Goal: Task Accomplishment & Management: Complete application form

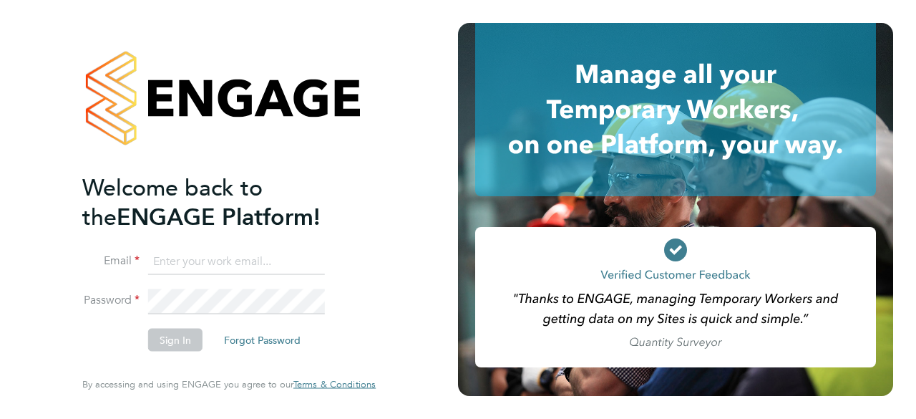
click at [215, 259] on input at bounding box center [236, 261] width 177 height 26
type input "[EMAIL_ADDRESS][DOMAIN_NAME]"
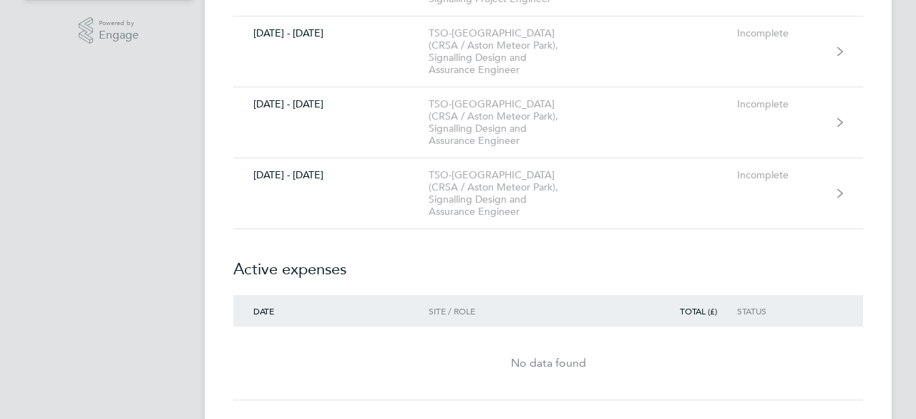
scroll to position [344, 0]
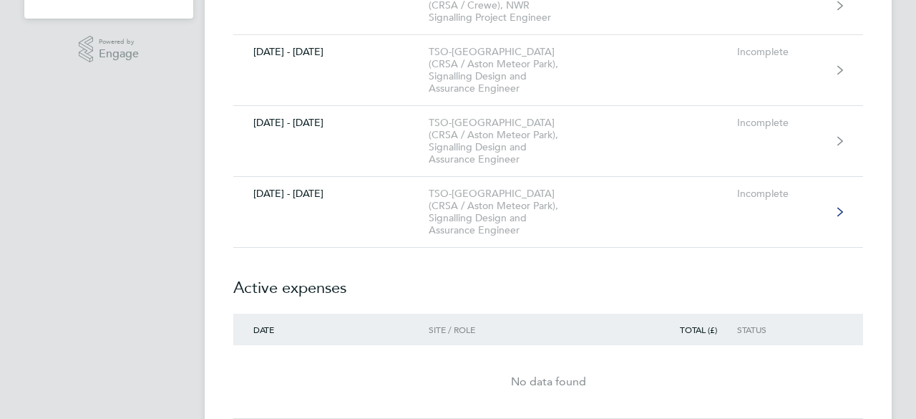
click at [455, 188] on div "TSO-UK (CRSA / Aston Meteor Park), Signalling Design and Assurance Engineer" at bounding box center [511, 212] width 164 height 49
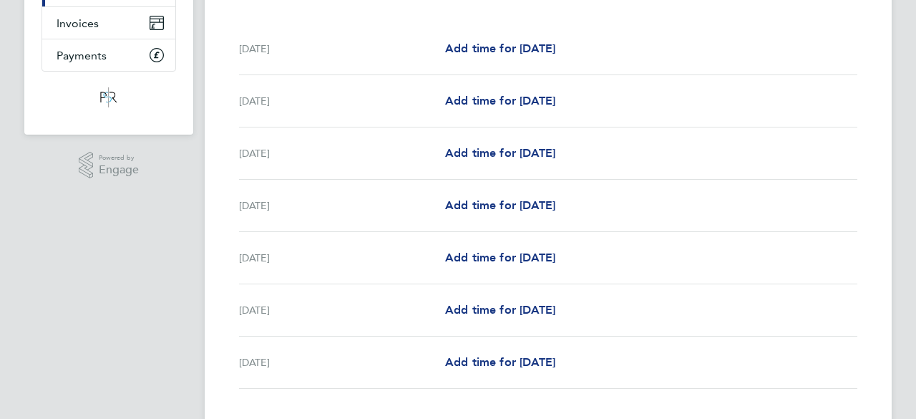
scroll to position [229, 0]
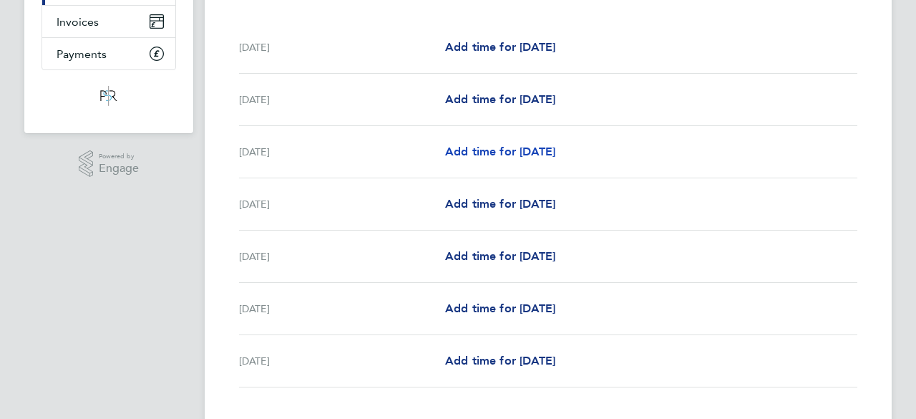
click at [521, 150] on span "Add time for Mon 29 Sep" at bounding box center [500, 152] width 110 height 14
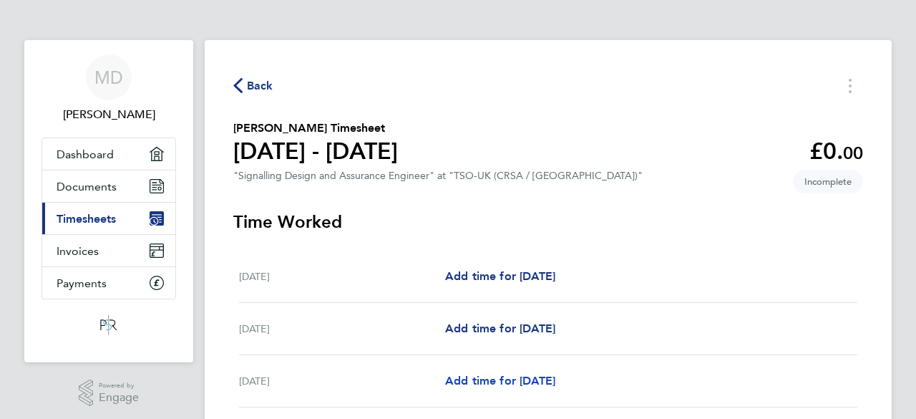
select select "60"
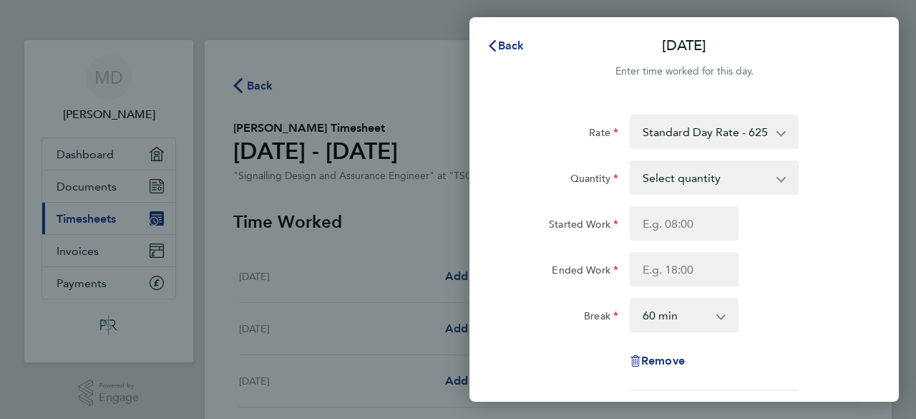
click at [678, 176] on select "Select quantity 0.5 1" at bounding box center [705, 177] width 149 height 31
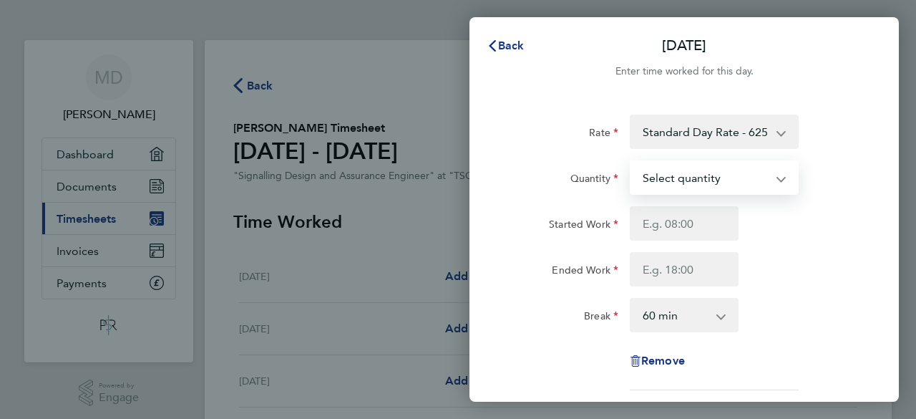
select select "1"
click at [631, 162] on select "Select quantity 0.5 1" at bounding box center [705, 177] width 149 height 31
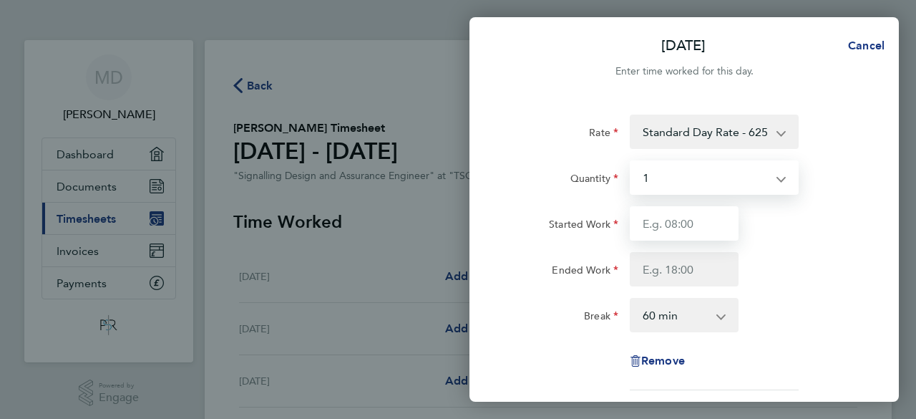
click at [676, 225] on input "Started Work" at bounding box center [684, 223] width 109 height 34
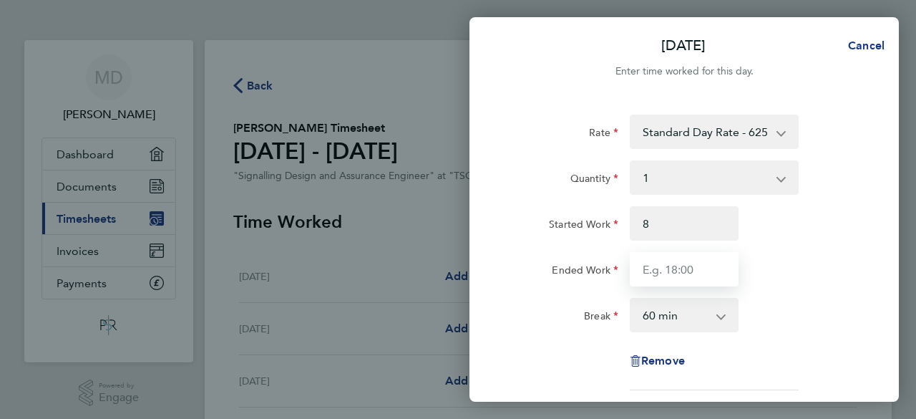
type input "08:00"
click at [670, 263] on input "Ended Work" at bounding box center [684, 269] width 109 height 34
type input "16:30"
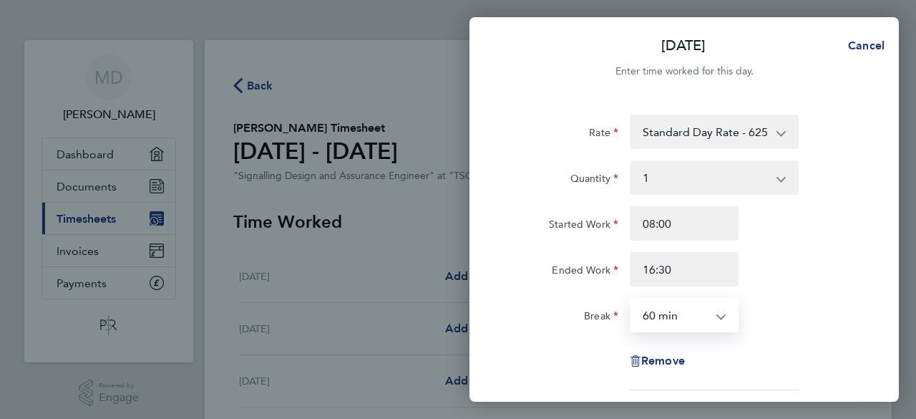
click at [665, 310] on select "0 min 15 min 30 min 45 min 60 min 75 min 90 min" at bounding box center [675, 314] width 89 height 31
select select "30"
click at [631, 299] on select "0 min 15 min 30 min 45 min 60 min 75 min 90 min" at bounding box center [675, 314] width 89 height 31
click at [798, 253] on div "Ended Work 16:30" at bounding box center [684, 269] width 361 height 34
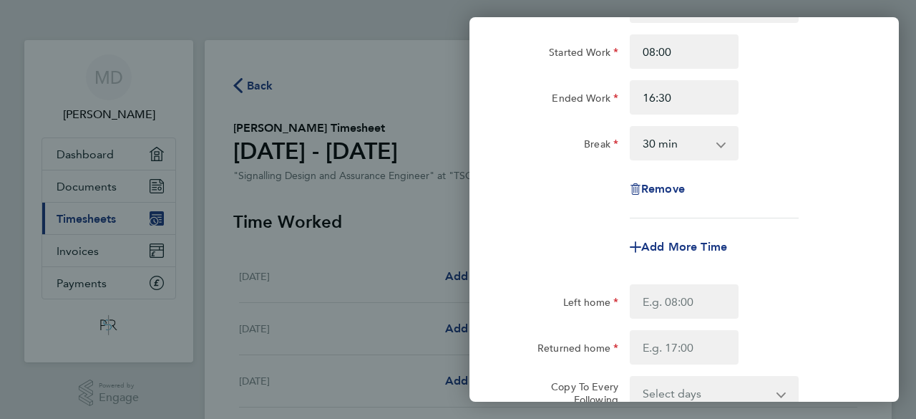
scroll to position [200, 0]
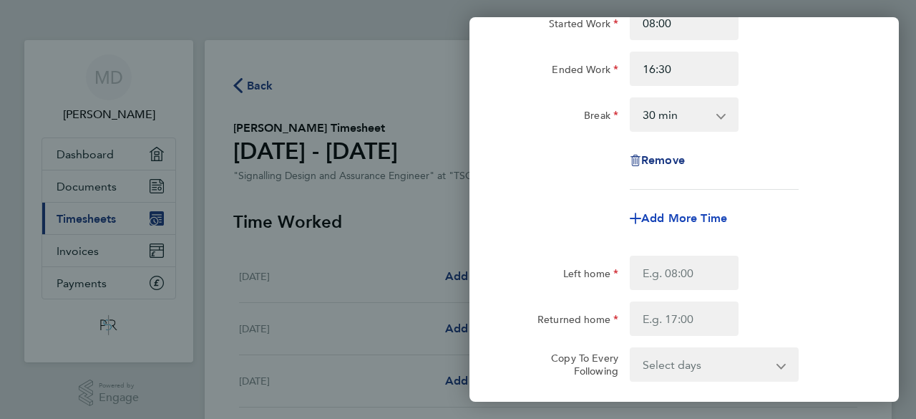
click at [689, 212] on span "Add More Time" at bounding box center [684, 218] width 86 height 14
select select "null"
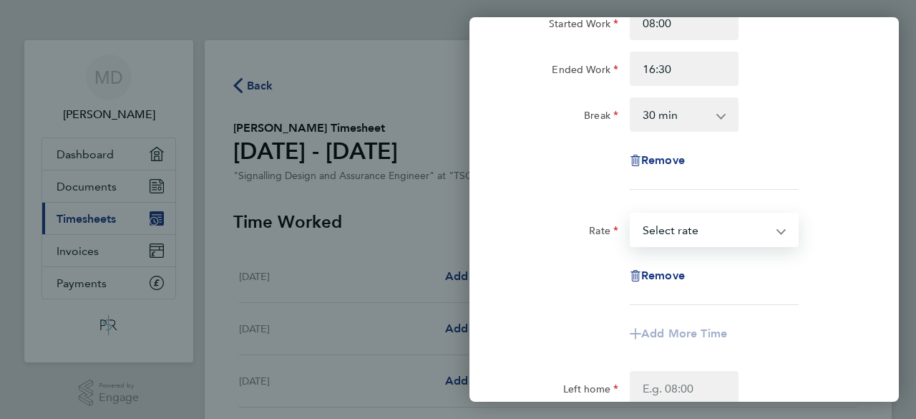
click at [659, 228] on select "Project: 175078 - Hanslope S&C Renewals ES4-ES8 Project: 183751 - 301A - North …" at bounding box center [705, 229] width 149 height 31
click at [644, 228] on select "Project: 175078 - Hanslope S&C Renewals ES4-ES8 Project: 183751 - 301A - North …" at bounding box center [705, 229] width 149 height 31
select select "60"
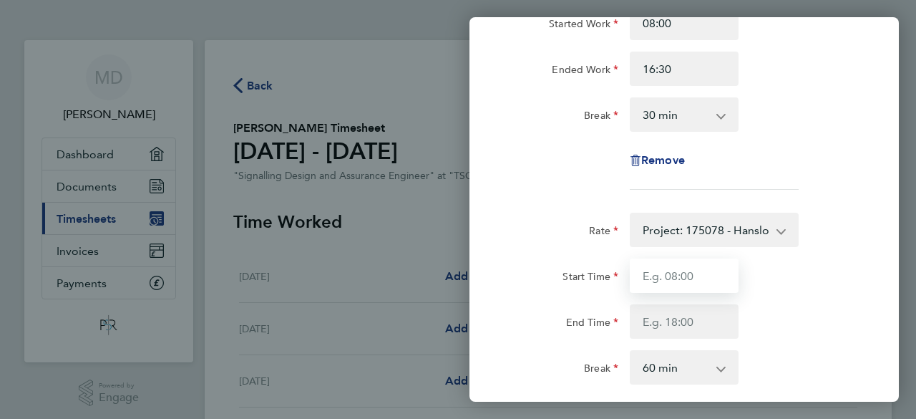
click at [647, 273] on input "Start Time" at bounding box center [684, 275] width 109 height 34
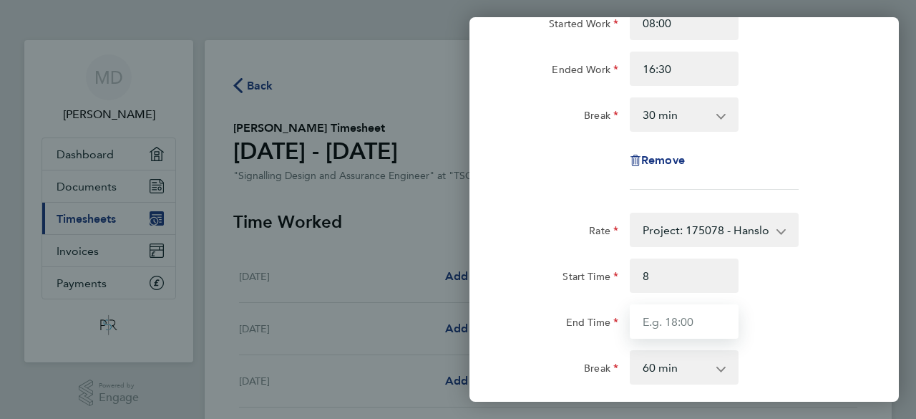
type input "08:00"
click at [650, 319] on input "End Time" at bounding box center [684, 321] width 109 height 34
type input "16:00"
click at [657, 366] on select "0 min 15 min 30 min 45 min 60 min 75 min 90 min" at bounding box center [675, 366] width 89 height 31
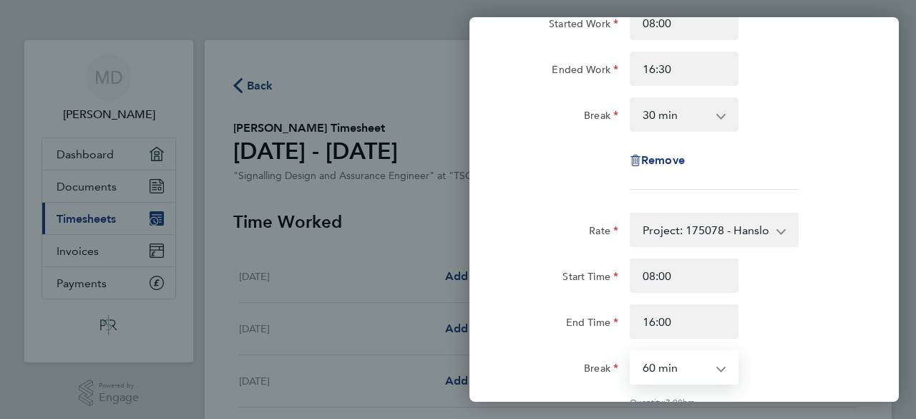
select select "0"
click at [631, 351] on select "0 min 15 min 30 min 45 min 60 min 75 min 90 min" at bounding box center [675, 366] width 89 height 31
click at [759, 299] on div "Start Time 08:00 End Time 16:00" at bounding box center [684, 298] width 361 height 80
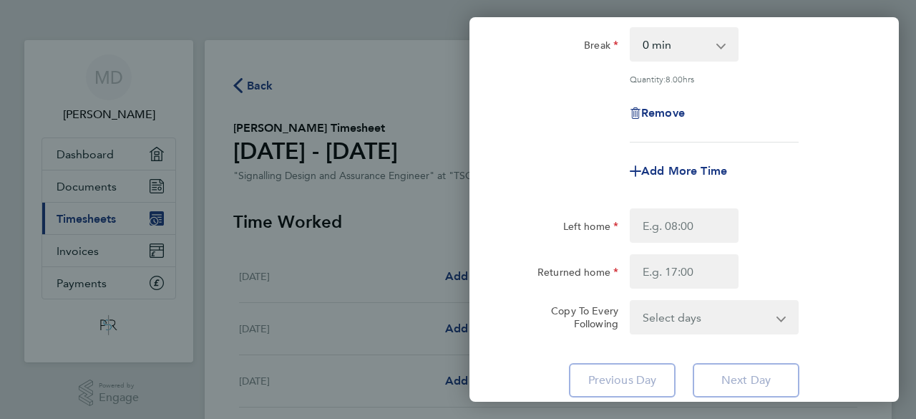
scroll to position [544, 0]
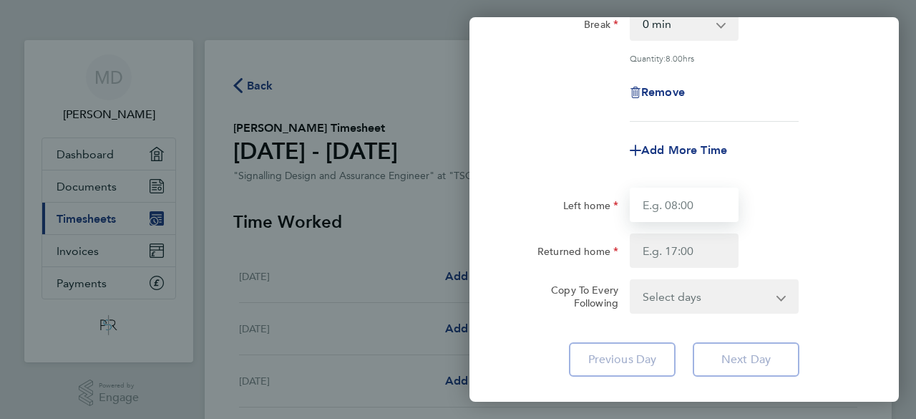
click at [692, 198] on input "Left home" at bounding box center [684, 205] width 109 height 34
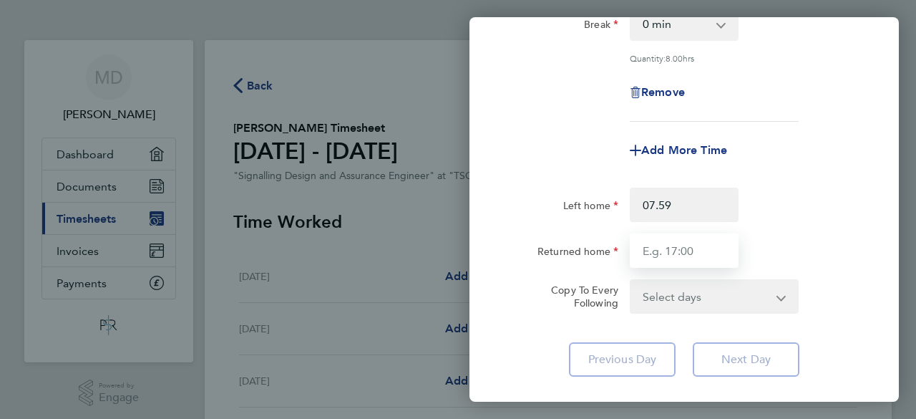
type input "07:59"
click at [675, 258] on input "Returned home" at bounding box center [684, 250] width 109 height 34
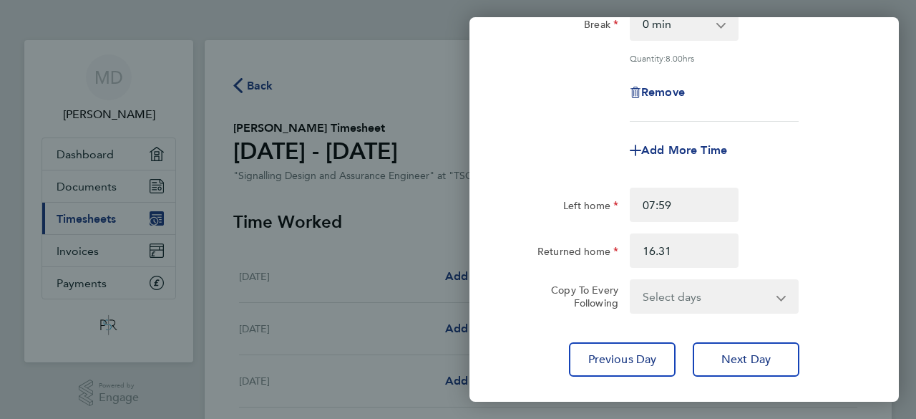
type input "16:31"
click at [848, 244] on div "Returned home 16:31" at bounding box center [684, 250] width 361 height 34
click at [757, 362] on span "Next Day" at bounding box center [746, 359] width 49 height 14
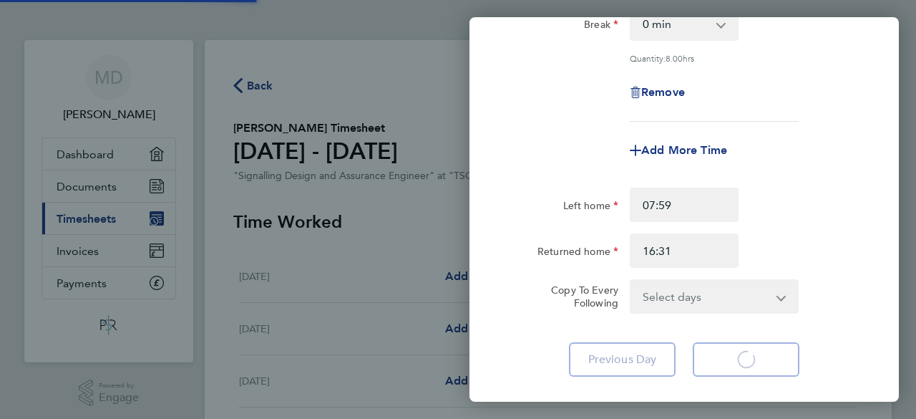
select select "60"
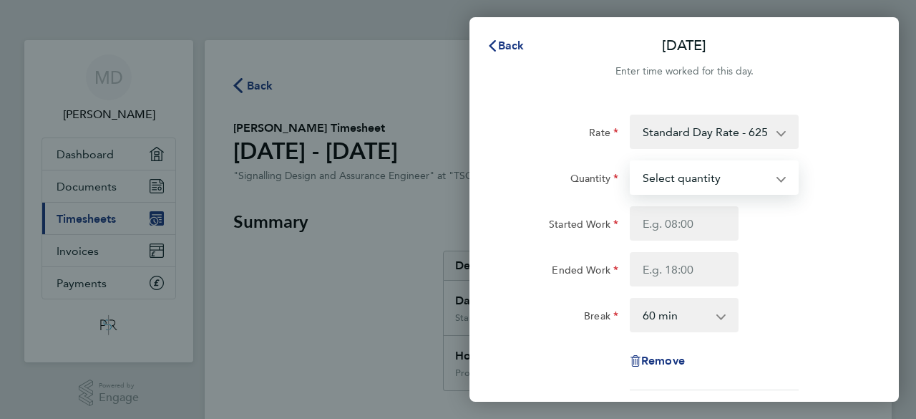
click at [729, 180] on select "Select quantity 0.5 1" at bounding box center [705, 177] width 149 height 31
select select "1"
click at [631, 162] on select "Select quantity 0.5 1" at bounding box center [705, 177] width 149 height 31
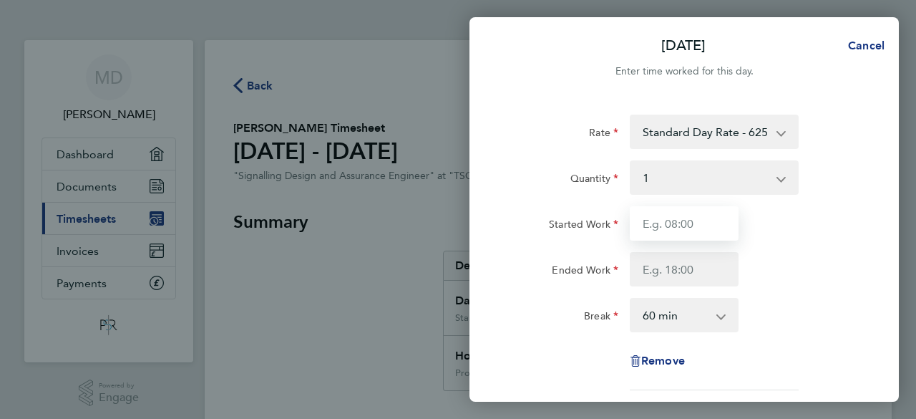
click at [669, 227] on input "Started Work" at bounding box center [684, 223] width 109 height 34
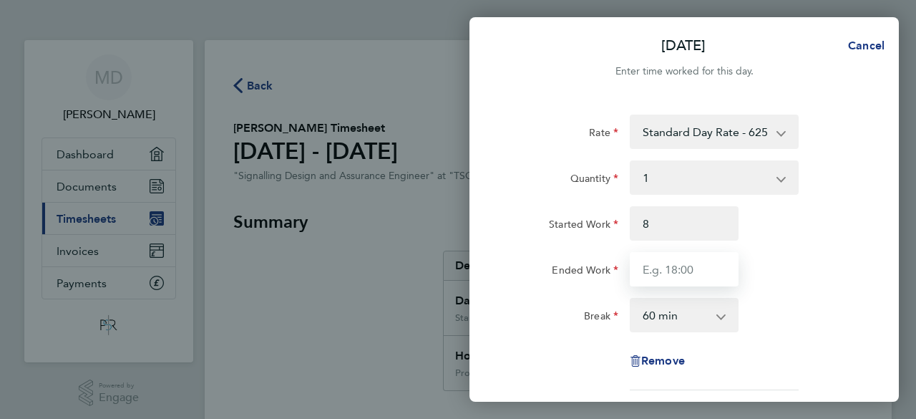
type input "08:00"
click at [663, 271] on input "Ended Work" at bounding box center [684, 269] width 109 height 34
type input "16:30"
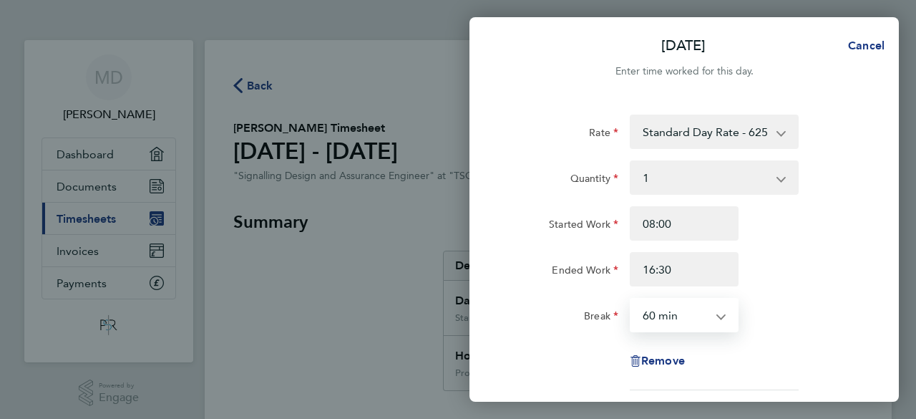
click at [663, 309] on select "0 min 15 min 30 min 45 min 60 min 75 min 90 min" at bounding box center [675, 314] width 89 height 31
select select "30"
click at [631, 299] on select "0 min 15 min 30 min 45 min 60 min 75 min 90 min" at bounding box center [675, 314] width 89 height 31
click at [801, 244] on div "Started Work 08:00 Ended Work 16:30" at bounding box center [684, 246] width 361 height 80
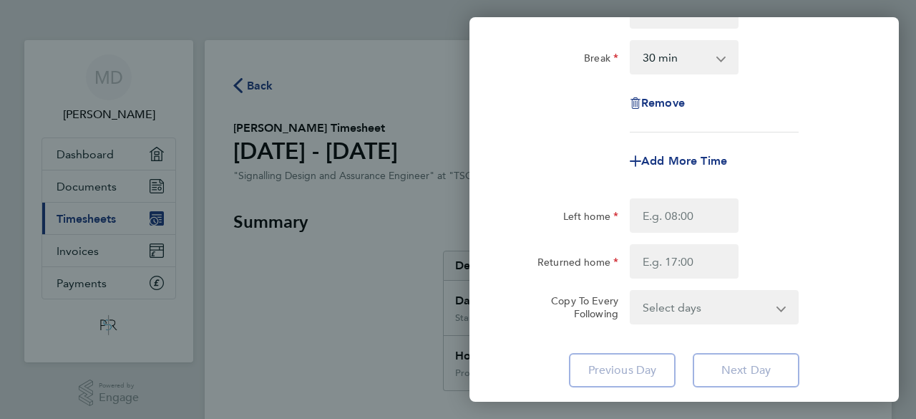
scroll to position [286, 0]
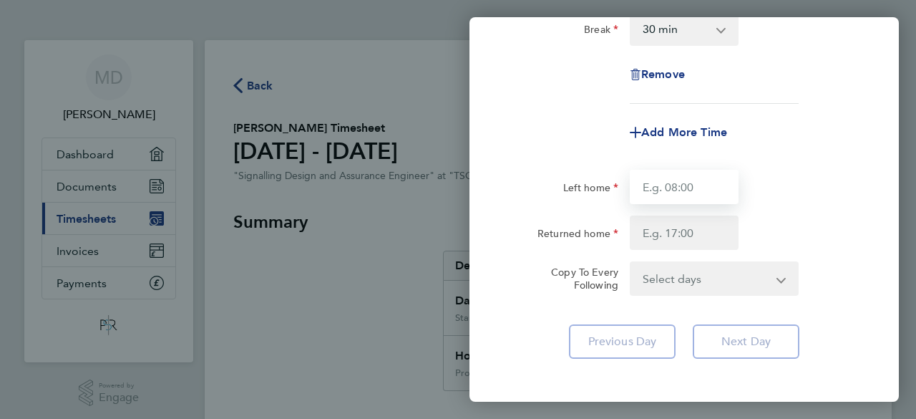
click at [695, 190] on input "Left home" at bounding box center [684, 187] width 109 height 34
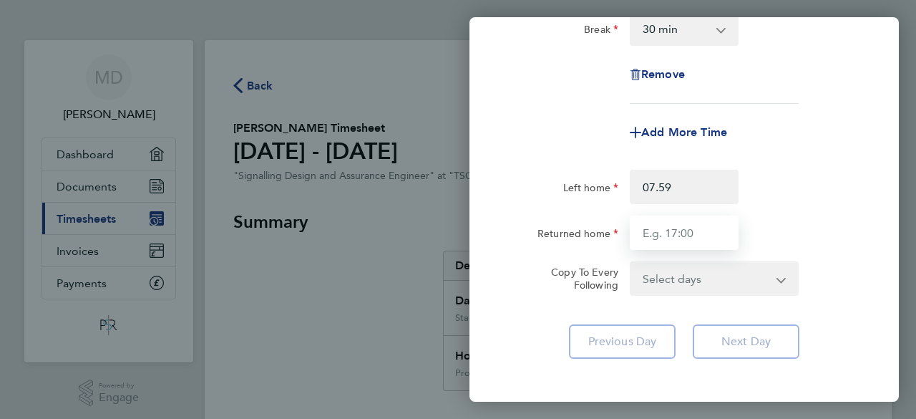
type input "07:59"
click at [686, 246] on input "Returned home" at bounding box center [684, 232] width 109 height 34
click at [679, 236] on input "Returned home" at bounding box center [684, 232] width 109 height 34
type input "16:31"
click at [654, 134] on span "Add More Time" at bounding box center [684, 132] width 86 height 14
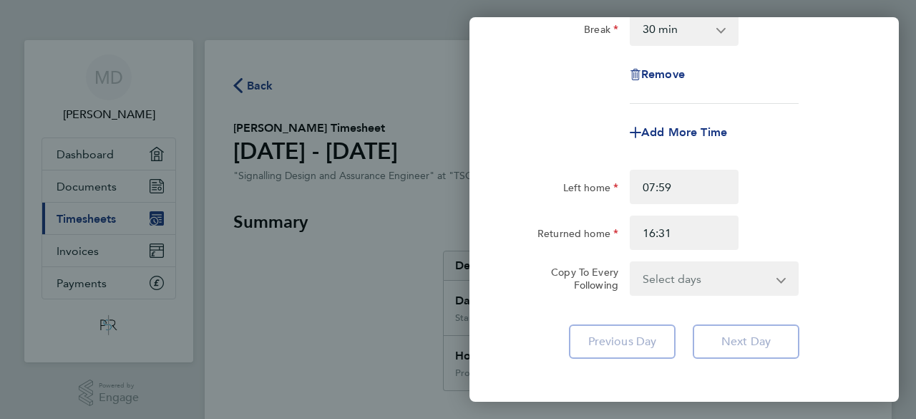
select select "null"
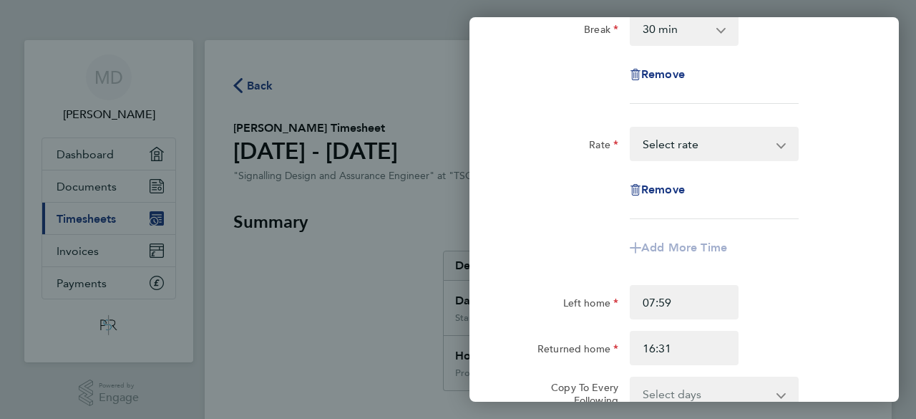
click at [661, 150] on select "Project :175059 - Kensal Green ES4-8 S&C Project: 178382 - R2C & Colwich S&C GR…" at bounding box center [705, 143] width 149 height 31
select select "60"
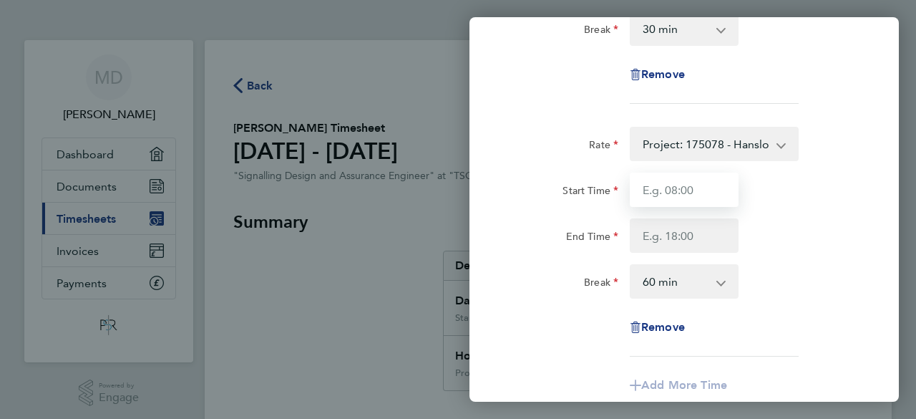
click at [659, 191] on input "Start Time" at bounding box center [684, 190] width 109 height 34
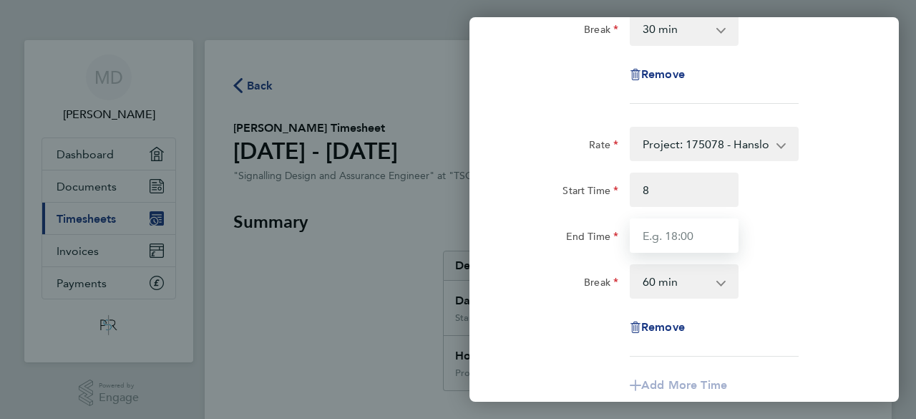
type input "08:00"
click at [655, 229] on input "End Time" at bounding box center [684, 235] width 109 height 34
type input "12:00"
click at [652, 276] on select "0 min 15 min 30 min 45 min 60 min 75 min 90 min" at bounding box center [675, 281] width 89 height 31
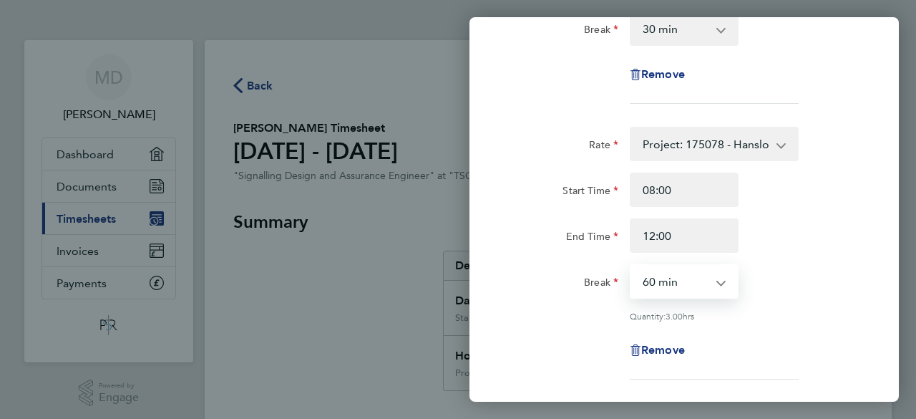
select select "0"
click at [631, 266] on select "0 min 15 min 30 min 45 min 60 min 75 min 90 min" at bounding box center [675, 281] width 89 height 31
click at [776, 217] on div "Start Time 08:00 End Time 12:00" at bounding box center [684, 213] width 361 height 80
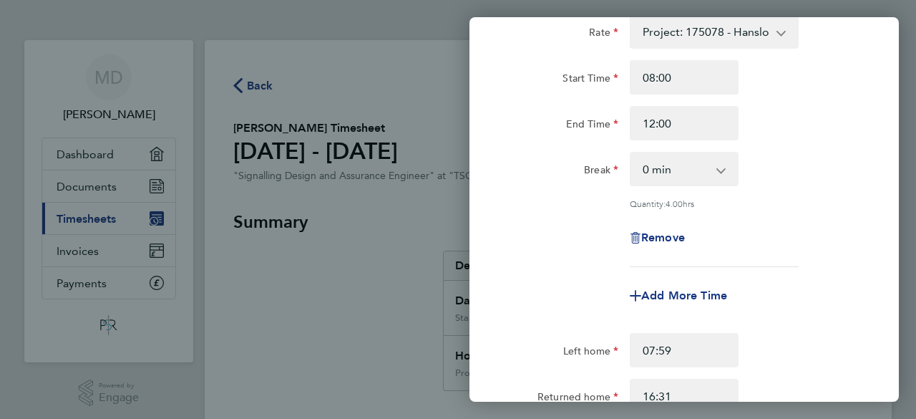
scroll to position [401, 0]
click at [655, 294] on span "Add More Time" at bounding box center [684, 293] width 86 height 14
select select "null"
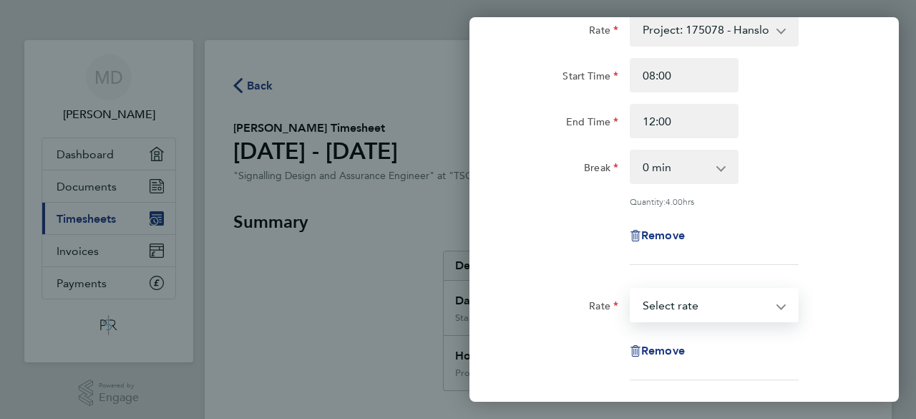
click at [646, 305] on select "Project :175059 - Kensal Green ES4-8 S&C Project: 178382 - R2C & Colwich S&C GR…" at bounding box center [705, 304] width 149 height 31
select select "60"
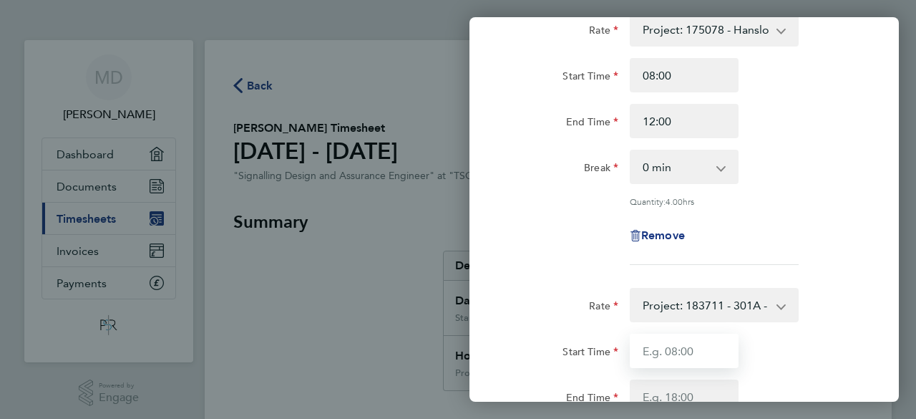
click at [656, 354] on input "Start Time" at bounding box center [684, 351] width 109 height 34
type input "12:00"
click at [657, 398] on input "End Time" at bounding box center [684, 396] width 109 height 34
click at [657, 398] on input "16" at bounding box center [684, 396] width 109 height 34
type input "16:00"
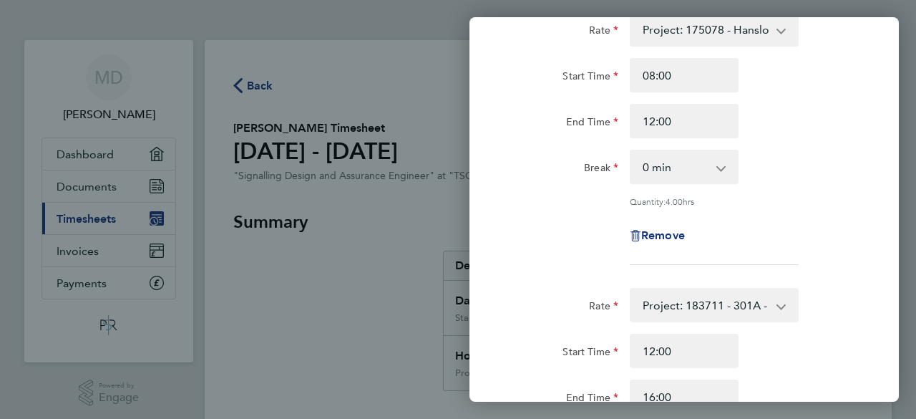
click at [825, 341] on div "Start Time 12:00" at bounding box center [684, 351] width 361 height 34
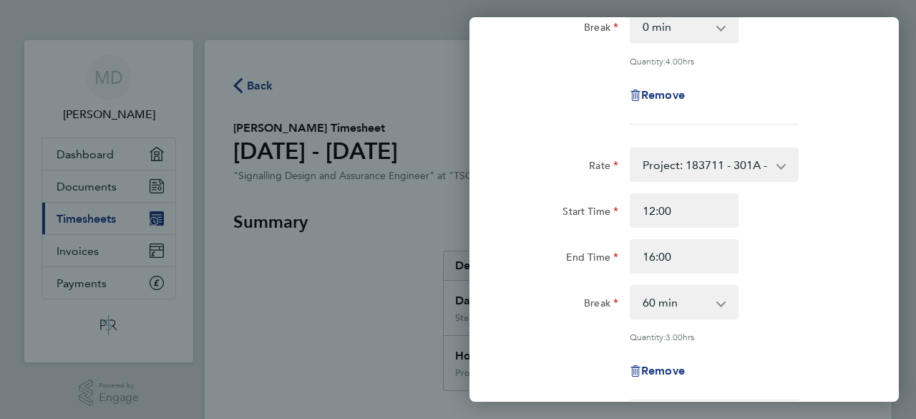
scroll to position [544, 0]
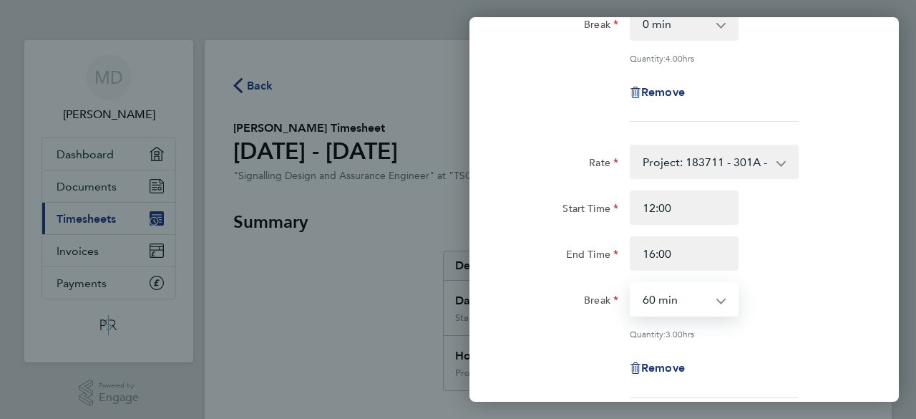
click at [688, 301] on select "0 min 15 min 30 min 45 min 60 min 75 min 90 min" at bounding box center [675, 298] width 89 height 31
select select "0"
click at [631, 283] on select "0 min 15 min 30 min 45 min 60 min 75 min 90 min" at bounding box center [675, 298] width 89 height 31
click at [849, 236] on div "End Time 16:00" at bounding box center [684, 253] width 361 height 34
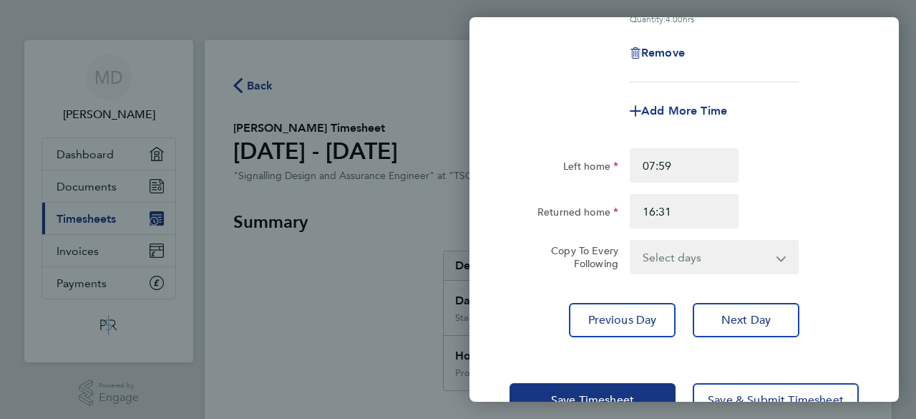
scroll to position [888, 0]
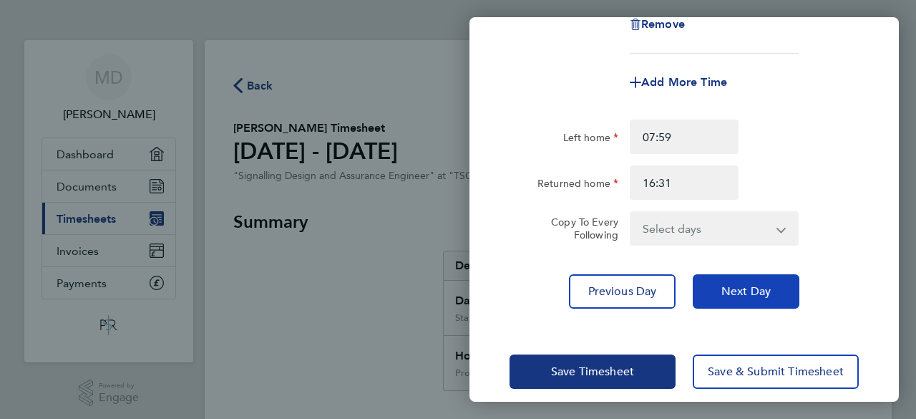
click at [764, 295] on button "Next Day" at bounding box center [746, 291] width 107 height 34
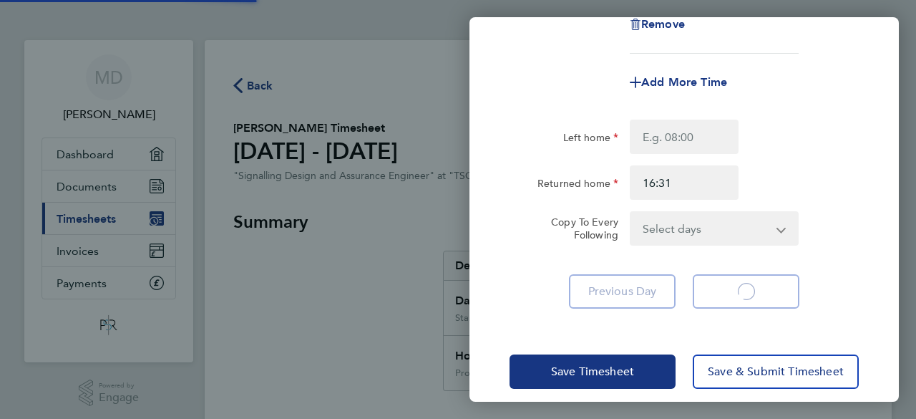
select select "60"
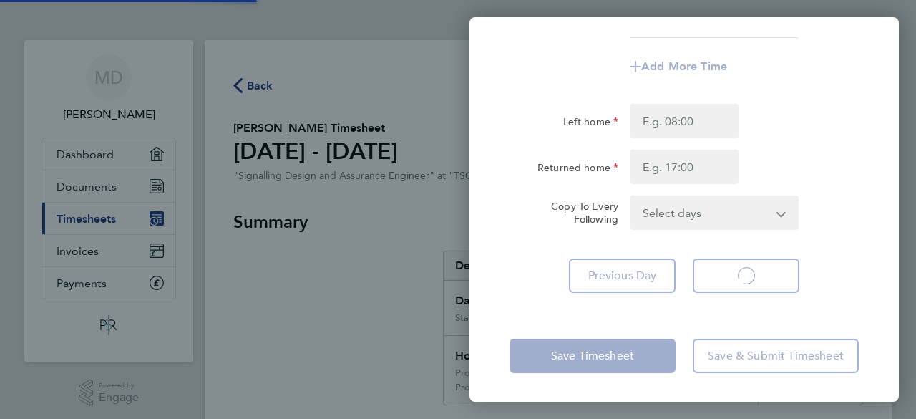
scroll to position [351, 0]
select select "60"
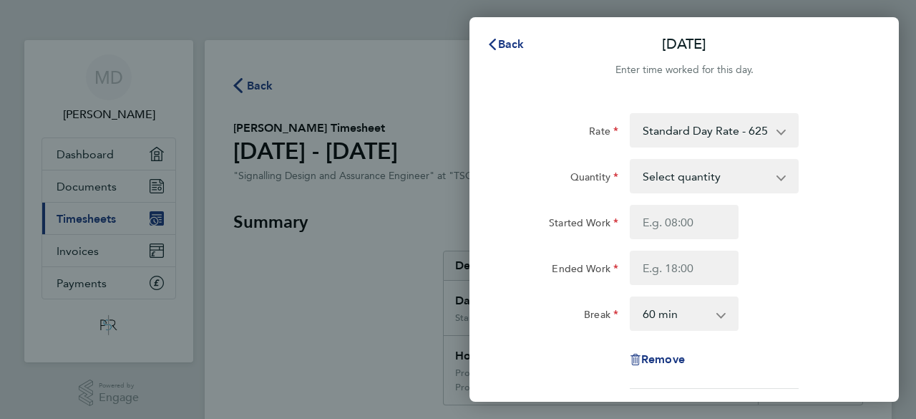
scroll to position [0, 0]
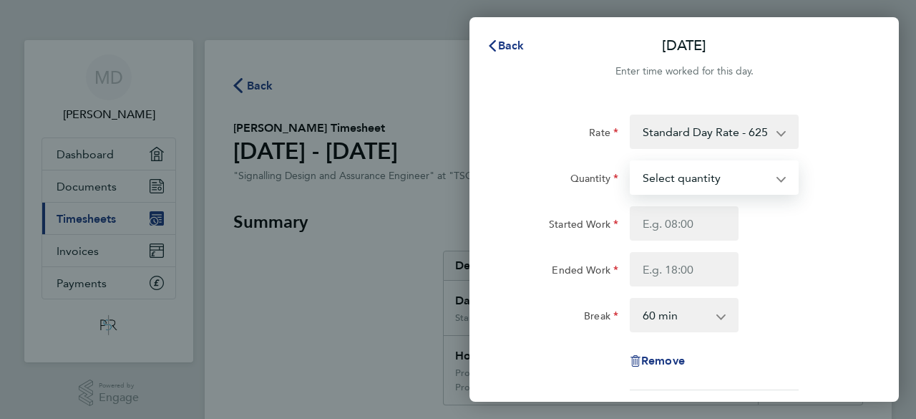
click at [712, 180] on select "Select quantity 0.5 1" at bounding box center [705, 177] width 149 height 31
select select "1"
click at [631, 162] on select "Select quantity 0.5 1" at bounding box center [705, 177] width 149 height 31
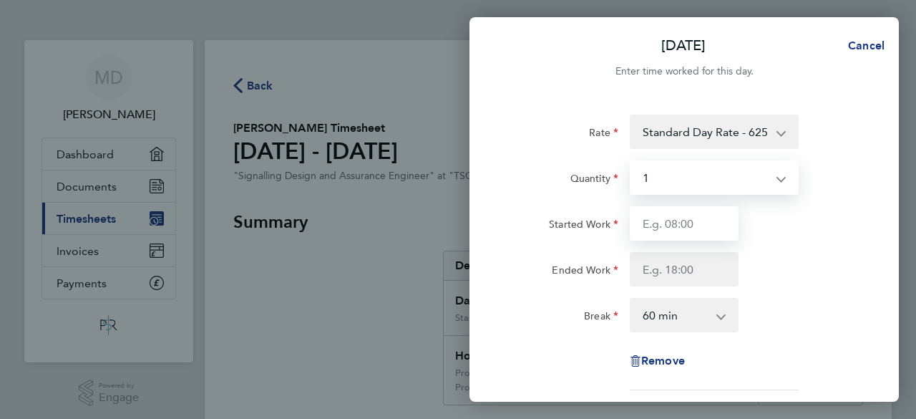
click at [681, 231] on input "Started Work" at bounding box center [684, 223] width 109 height 34
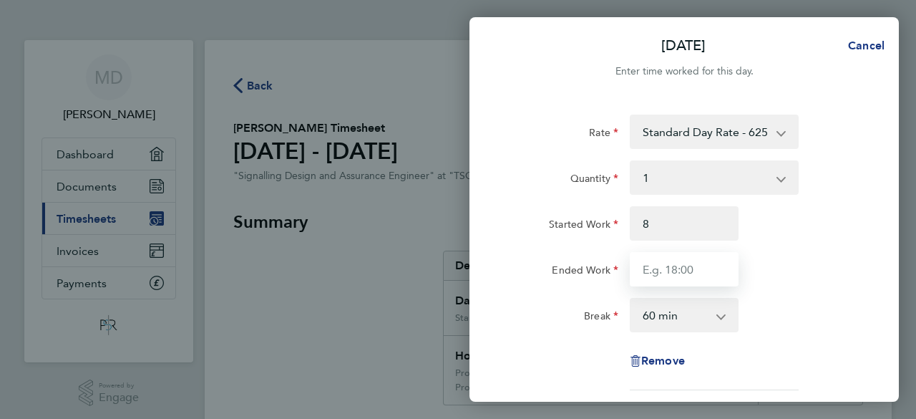
type input "08:00"
click at [670, 268] on input "Ended Work" at bounding box center [684, 269] width 109 height 34
type input "16:30"
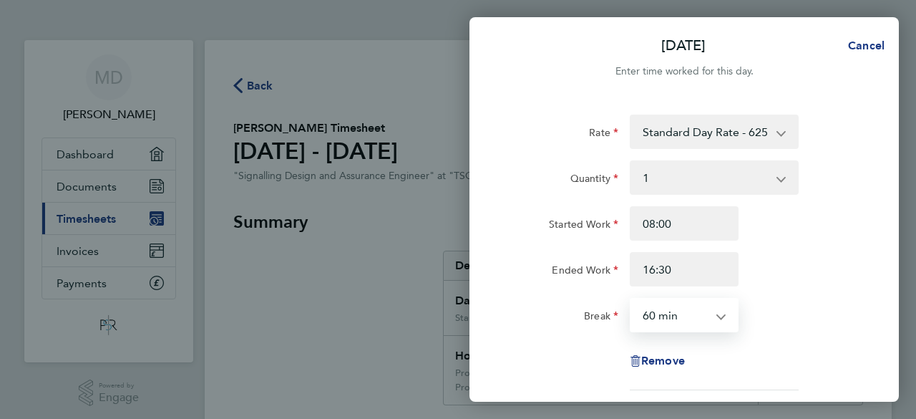
click at [672, 316] on select "0 min 15 min 30 min 45 min 60 min 75 min 90 min" at bounding box center [675, 314] width 89 height 31
select select "0"
click at [631, 299] on select "0 min 15 min 30 min 45 min 60 min 75 min 90 min" at bounding box center [675, 314] width 89 height 31
click at [778, 263] on div "Ended Work 16:30" at bounding box center [684, 269] width 361 height 34
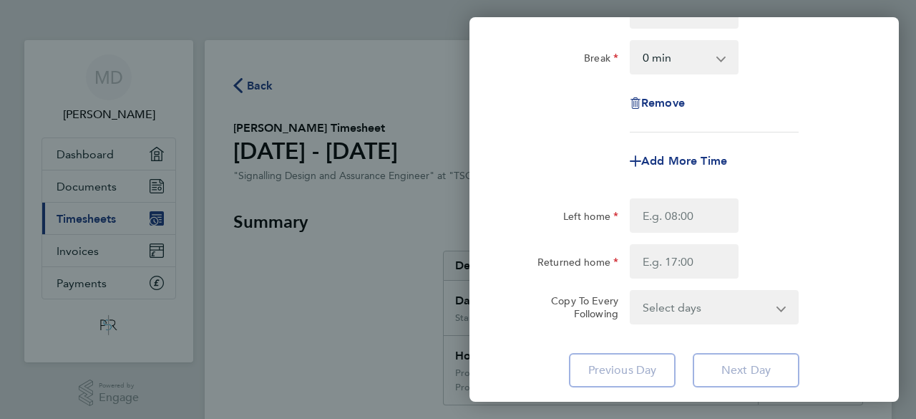
scroll to position [286, 0]
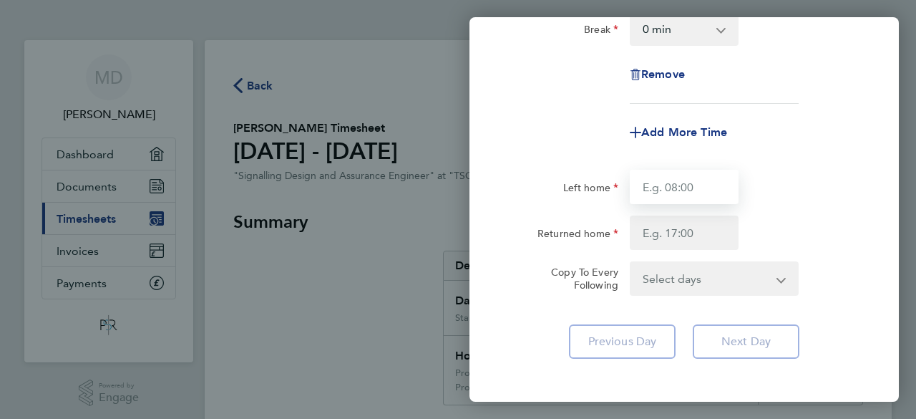
click at [697, 190] on input "Left home" at bounding box center [684, 187] width 109 height 34
type input "07.59"
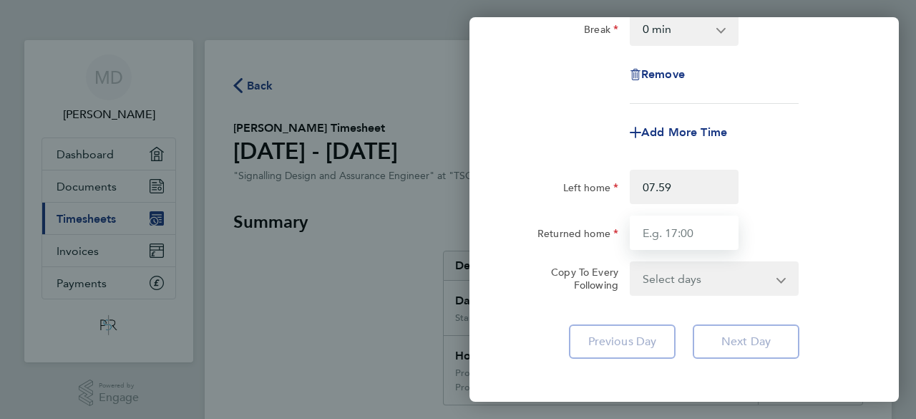
click at [684, 239] on input "Returned home" at bounding box center [684, 232] width 109 height 34
type input "16.31"
click at [787, 201] on div "Left home 07.59" at bounding box center [684, 187] width 361 height 34
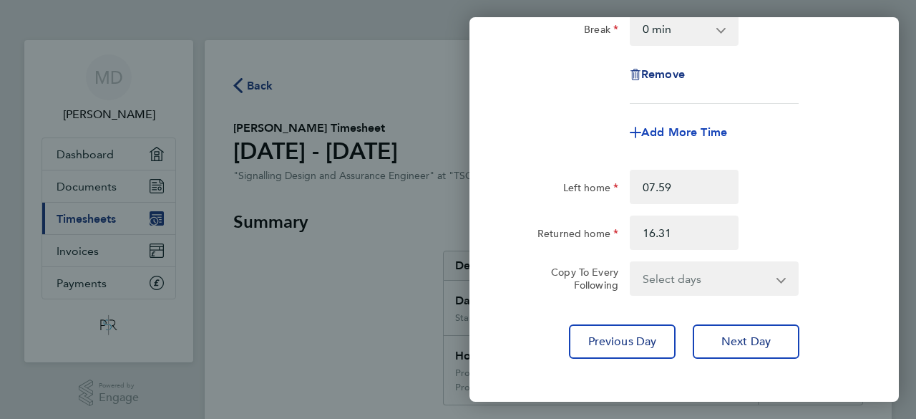
click at [702, 131] on span "Add More Time" at bounding box center [684, 132] width 86 height 14
select select "null"
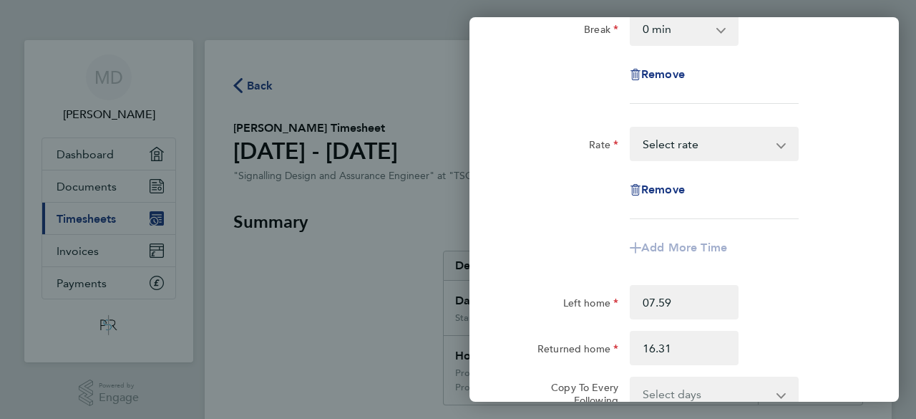
click at [646, 243] on app-form-button "Add More Time" at bounding box center [684, 247] width 109 height 11
click at [646, 245] on app-form-button "Add More Time" at bounding box center [684, 247] width 109 height 11
click at [679, 247] on app-form-button "Add More Time" at bounding box center [684, 247] width 109 height 11
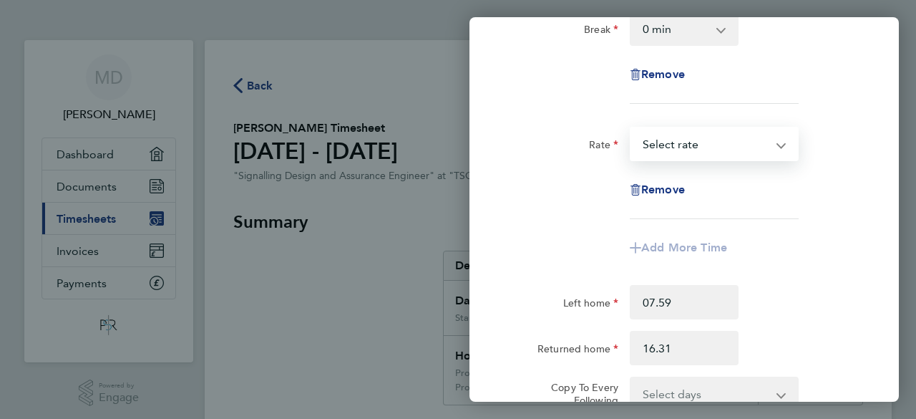
click at [644, 142] on select "Project :175059 - Kensal Green ES4-8 S&C Project: 178382 - R2C & Colwich S&C GR…" at bounding box center [705, 143] width 149 height 31
select select "60"
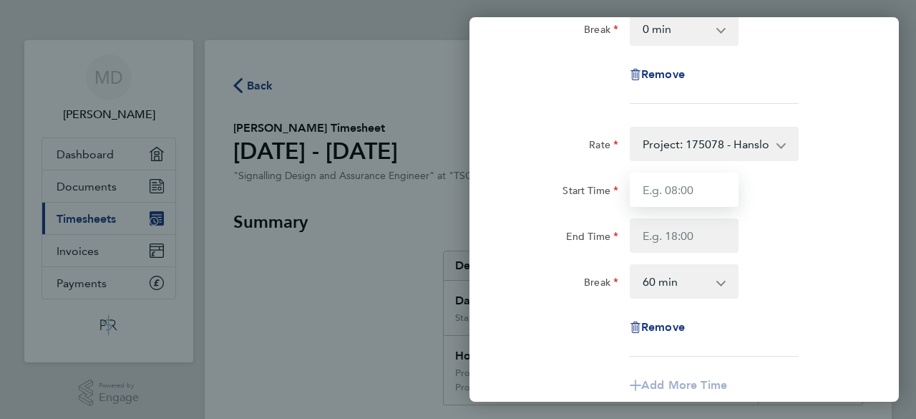
click at [644, 191] on input "Start Time" at bounding box center [684, 190] width 109 height 34
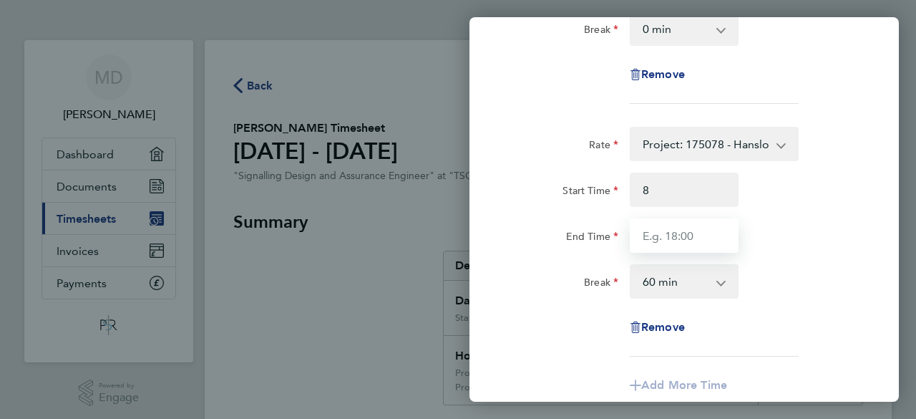
type input "08:00"
click at [645, 236] on input "End Time" at bounding box center [684, 235] width 109 height 34
type input "12:00"
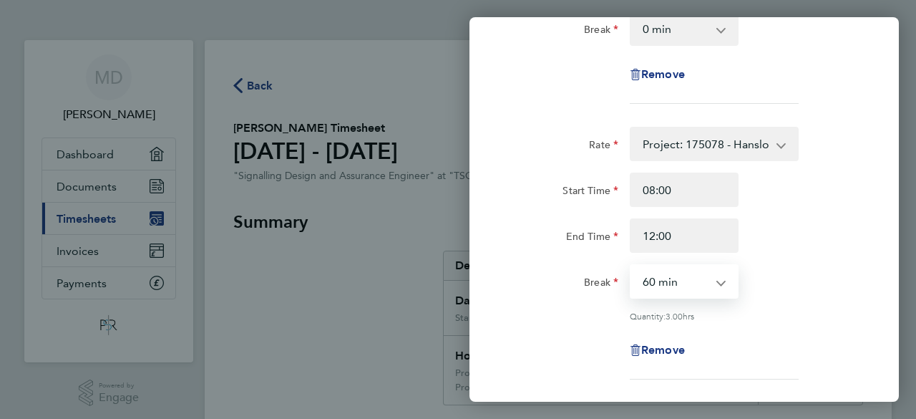
click at [659, 286] on select "0 min 15 min 30 min 45 min 60 min 75 min 90 min" at bounding box center [675, 281] width 89 height 31
select select "0"
click at [631, 266] on select "0 min 15 min 30 min 45 min 60 min 75 min 90 min" at bounding box center [675, 281] width 89 height 31
click at [783, 246] on div "End Time 12:00" at bounding box center [684, 235] width 361 height 34
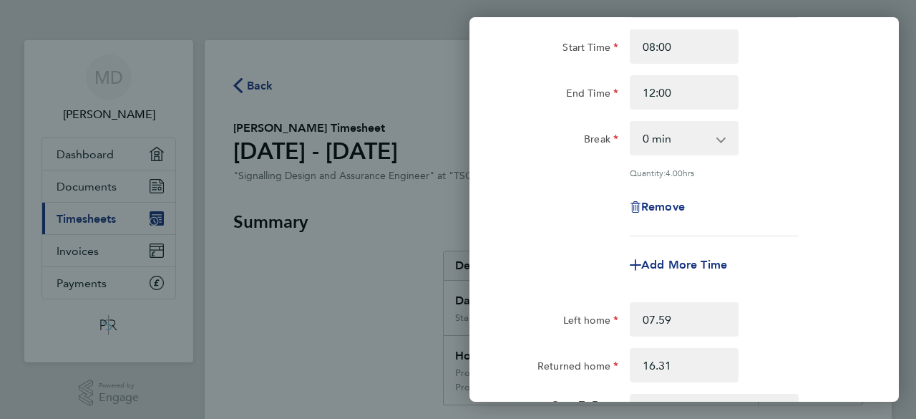
scroll to position [458, 0]
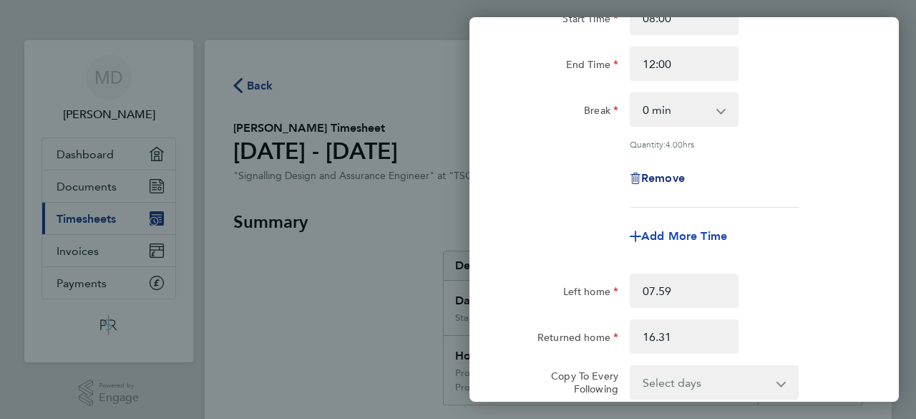
click at [707, 233] on span "Add More Time" at bounding box center [684, 236] width 86 height 14
select select "null"
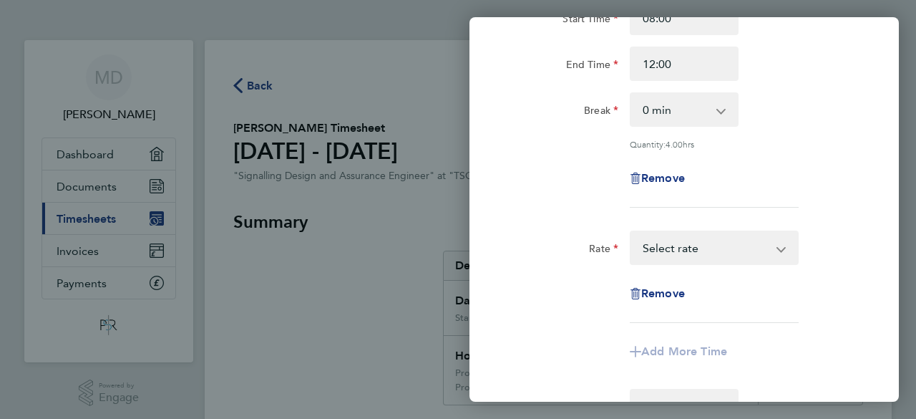
click at [661, 248] on select "Project :175059 - Kensal Green ES4-8 S&C Project: 178382 - R2C & Colwich S&C GR…" at bounding box center [705, 247] width 149 height 31
select select "60"
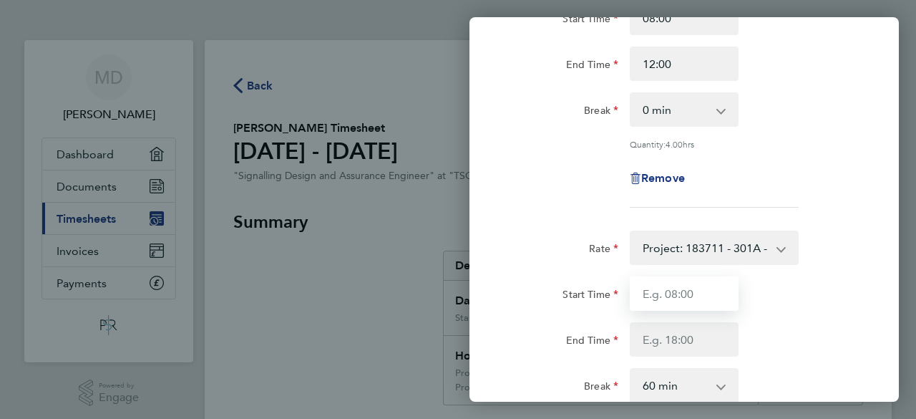
click at [640, 291] on input "Start Time" at bounding box center [684, 293] width 109 height 34
type input "8"
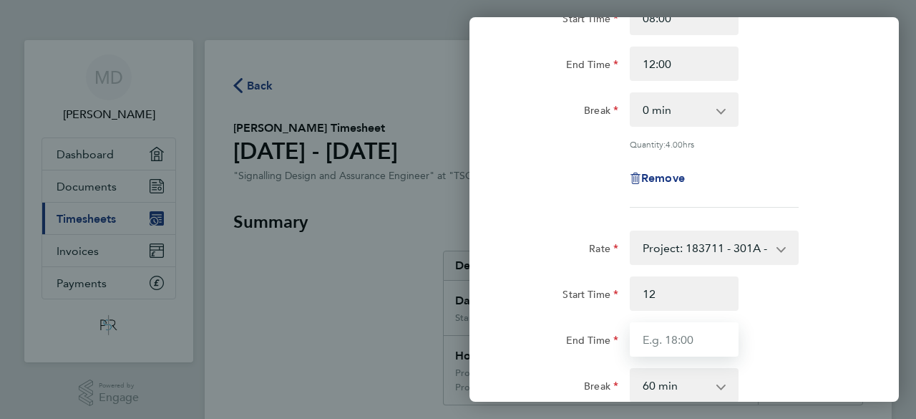
type input "12:00"
click at [654, 339] on input "End Time" at bounding box center [684, 339] width 109 height 34
type input "16:00"
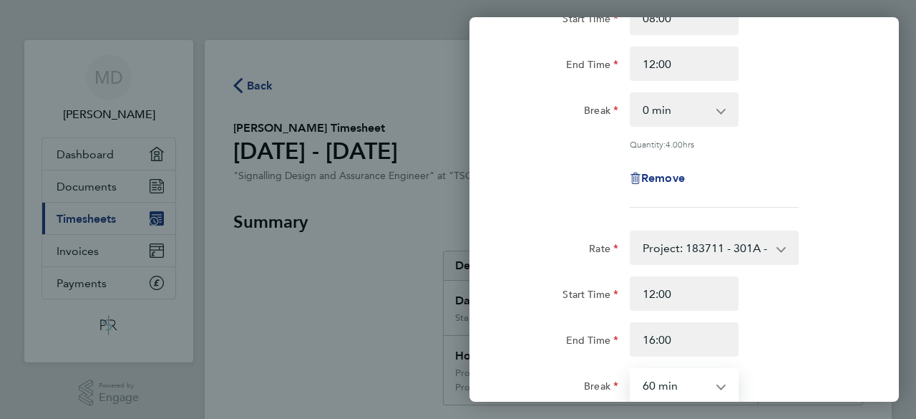
click at [671, 382] on select "0 min 15 min 30 min 45 min 60 min 75 min 90 min" at bounding box center [675, 384] width 89 height 31
select select "0"
click at [631, 369] on select "0 min 15 min 30 min 45 min 60 min 75 min 90 min" at bounding box center [675, 384] width 89 height 31
click at [790, 311] on div "Start Time 12:00 End Time 16:00" at bounding box center [684, 316] width 361 height 80
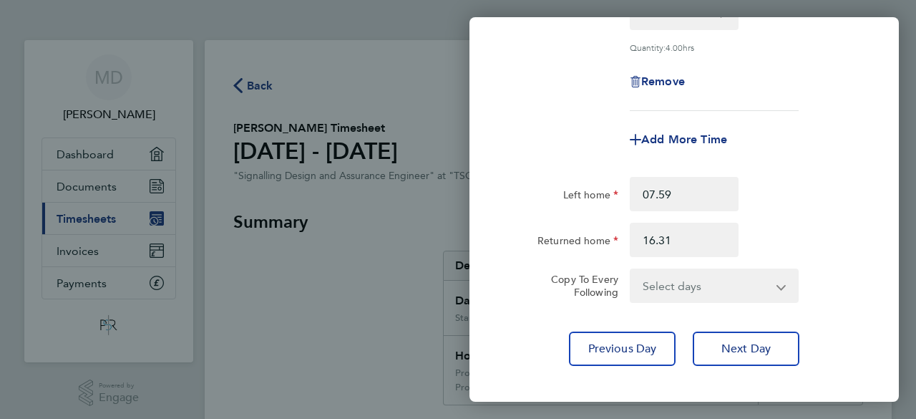
scroll to position [859, 0]
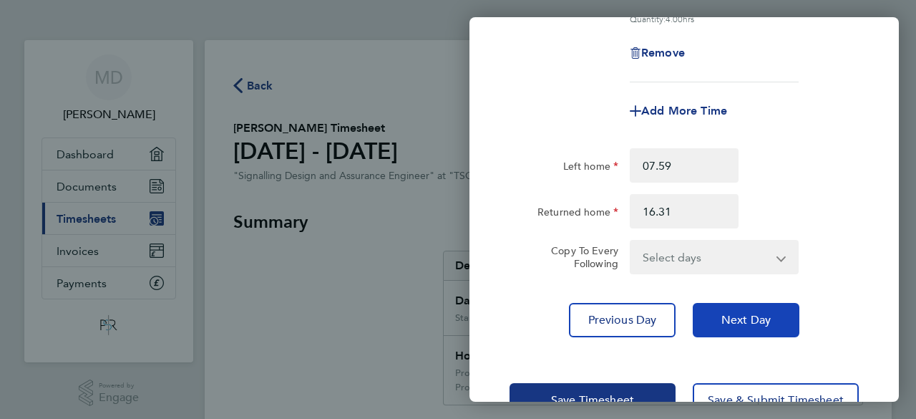
click at [766, 314] on span "Next Day" at bounding box center [746, 320] width 49 height 14
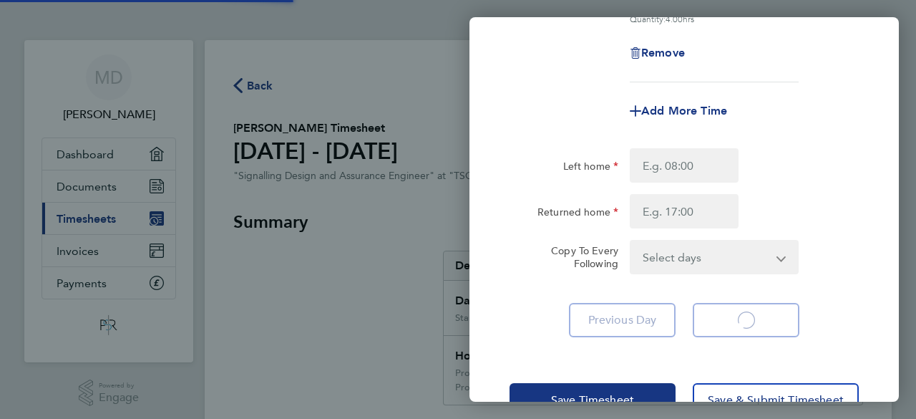
scroll to position [351, 0]
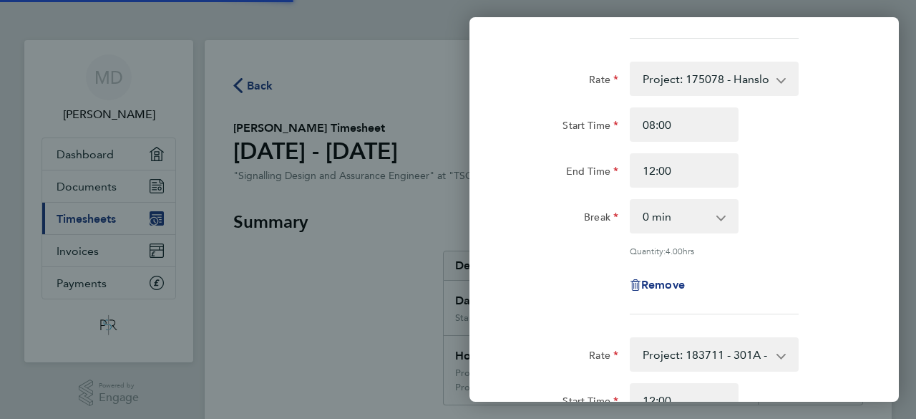
select select "60"
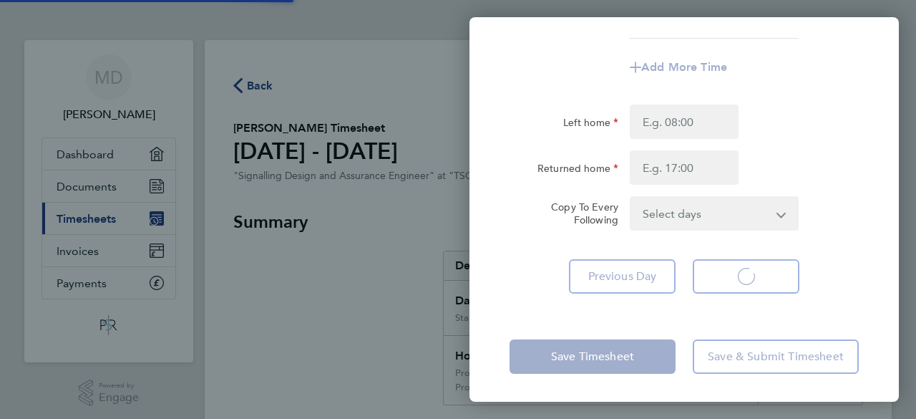
select select "60"
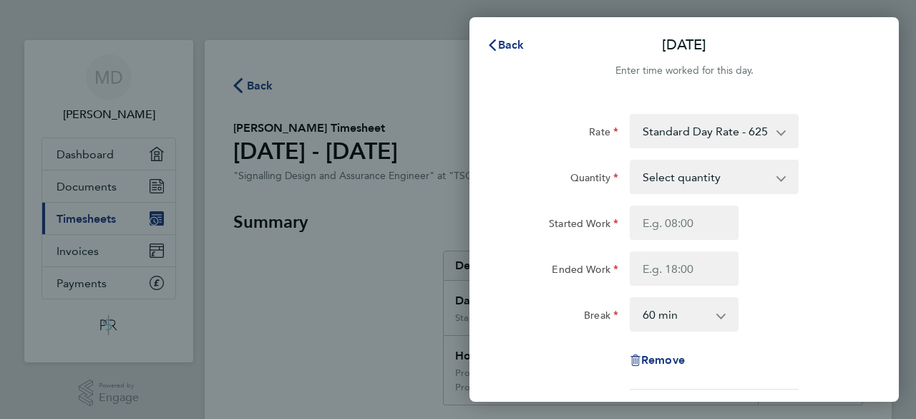
scroll to position [0, 0]
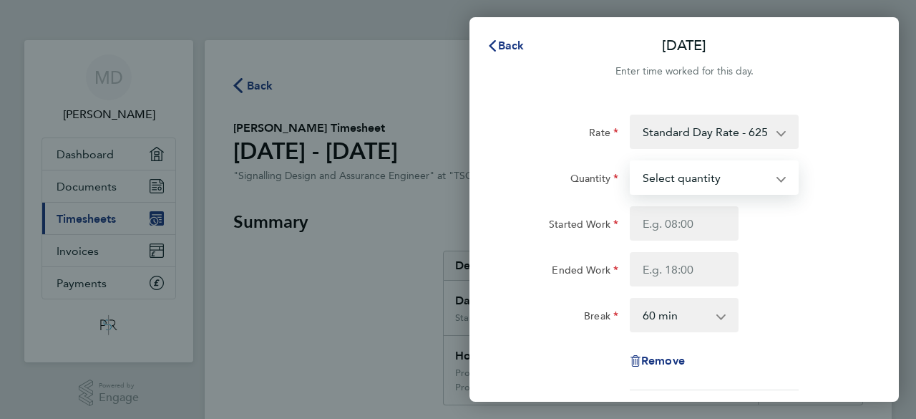
click at [706, 172] on select "Select quantity 0.5 1" at bounding box center [705, 177] width 149 height 31
select select "1"
click at [631, 162] on select "Select quantity 0.5 1" at bounding box center [705, 177] width 149 height 31
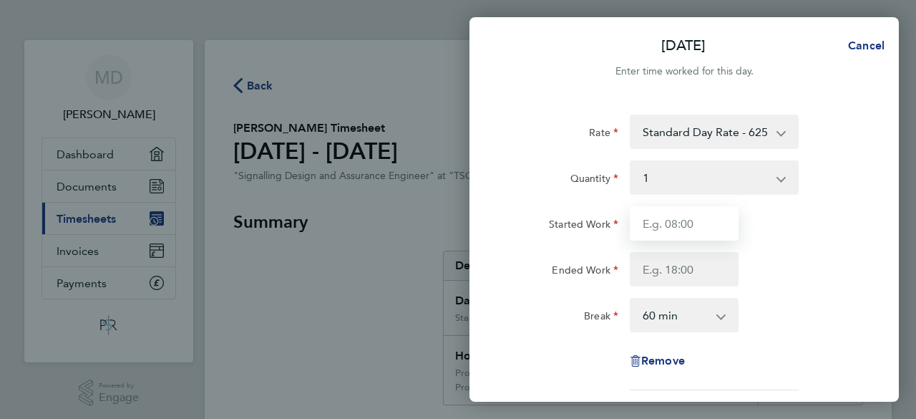
click at [671, 223] on input "Started Work" at bounding box center [684, 223] width 109 height 34
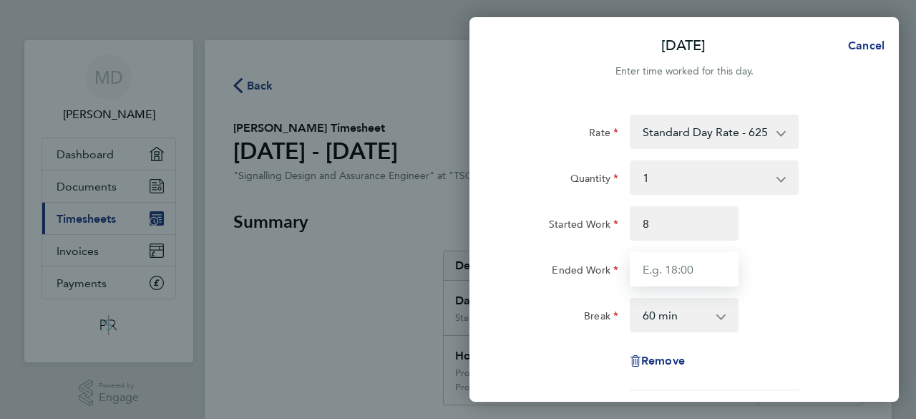
type input "08:00"
click at [659, 274] on input "Ended Work" at bounding box center [684, 269] width 109 height 34
type input "16:30"
click at [653, 324] on select "0 min 15 min 30 min 45 min 60 min 75 min 90 min" at bounding box center [675, 314] width 89 height 31
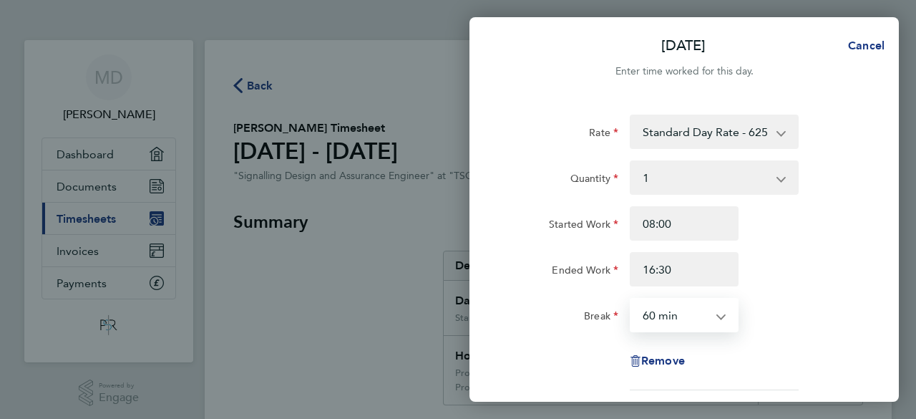
select select "0"
click at [631, 299] on select "0 min 15 min 30 min 45 min 60 min 75 min 90 min" at bounding box center [675, 314] width 89 height 31
click at [780, 261] on div "Ended Work 16:30" at bounding box center [684, 269] width 361 height 34
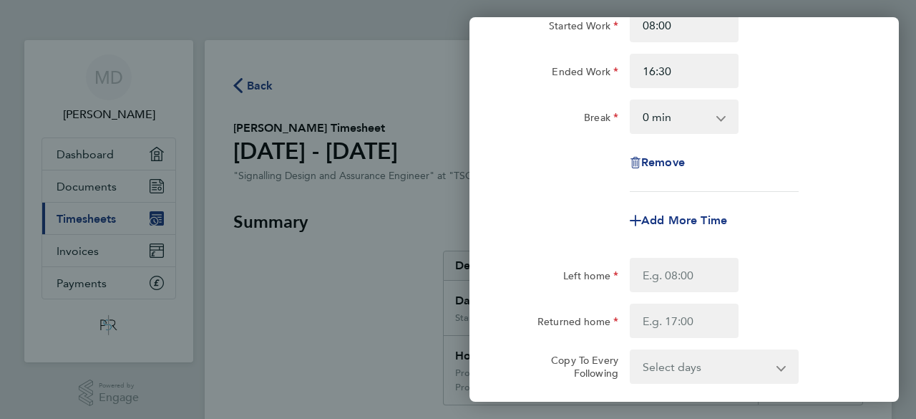
scroll to position [200, 0]
click at [694, 215] on span "Add More Time" at bounding box center [684, 218] width 86 height 14
select select "null"
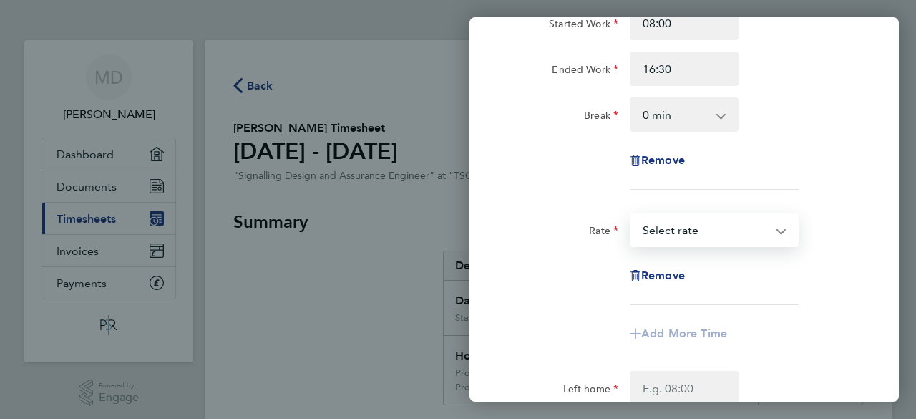
click at [671, 230] on select "Project :175059 - Kensal Green ES4-8 S&C Project: 178382 - R2C & Colwich S&C GR…" at bounding box center [705, 229] width 149 height 31
select select "60"
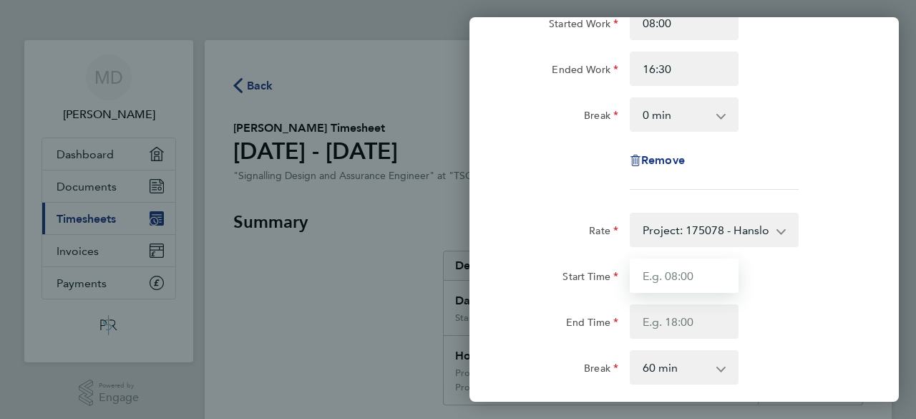
click at [670, 278] on input "Start Time" at bounding box center [684, 275] width 109 height 34
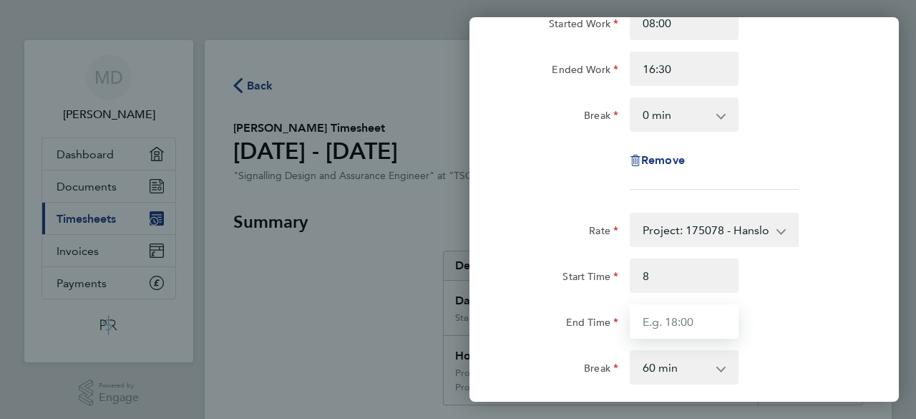
type input "08:00"
click at [661, 319] on input "End Time" at bounding box center [684, 321] width 109 height 34
type input "16:00"
click at [672, 367] on select "0 min 15 min 30 min 45 min 60 min 75 min 90 min" at bounding box center [675, 366] width 89 height 31
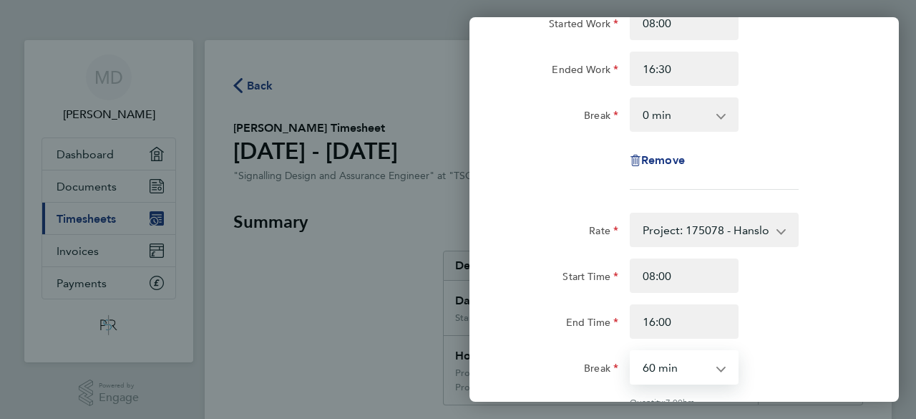
select select "0"
click at [631, 351] on select "0 min 15 min 30 min 45 min 60 min 75 min 90 min" at bounding box center [675, 366] width 89 height 31
click at [822, 308] on div "End Time 16:00" at bounding box center [684, 321] width 361 height 34
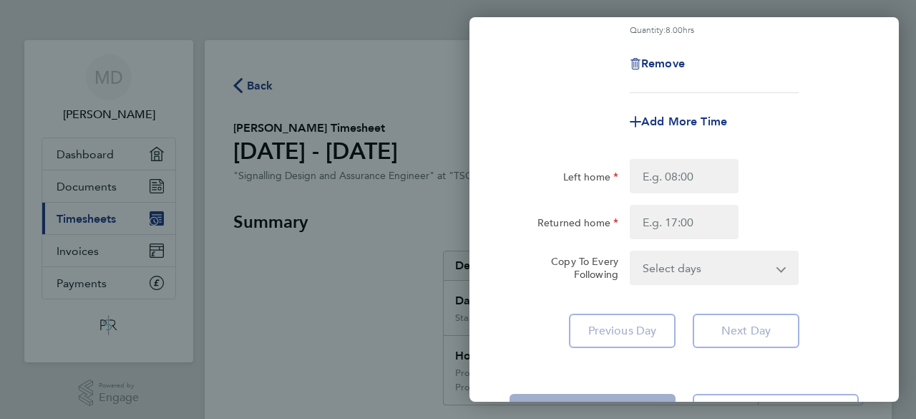
scroll to position [601, 0]
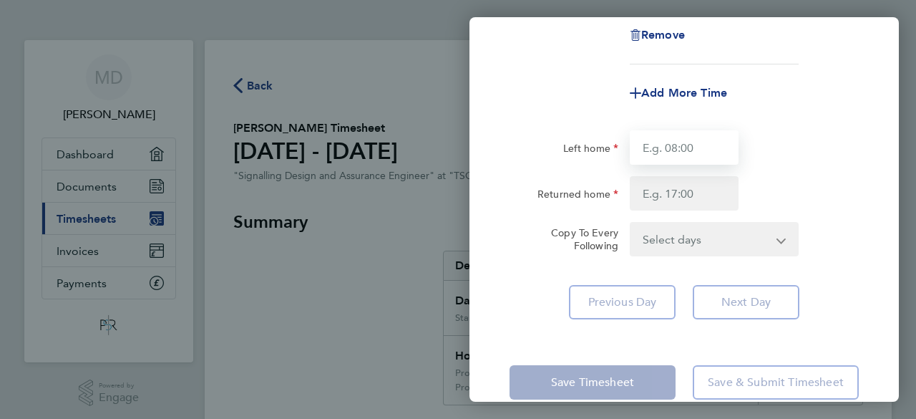
click at [694, 147] on input "Left home" at bounding box center [684, 147] width 109 height 34
type input "1"
type input "06.30"
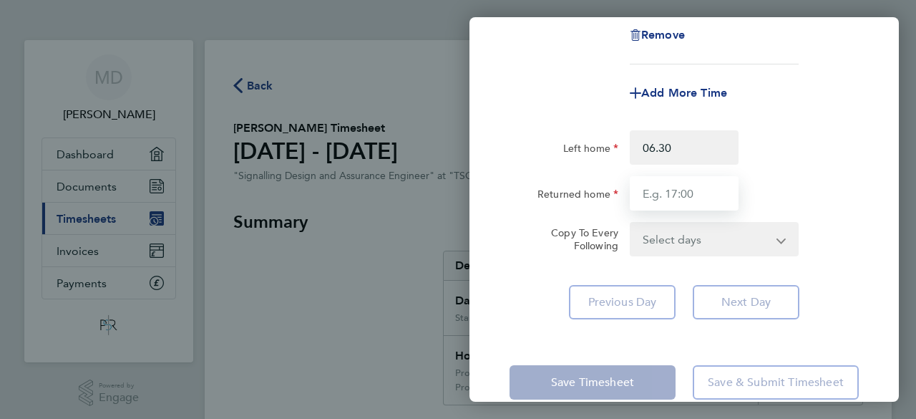
click at [689, 197] on input "Returned home" at bounding box center [684, 193] width 109 height 34
type input "18.00"
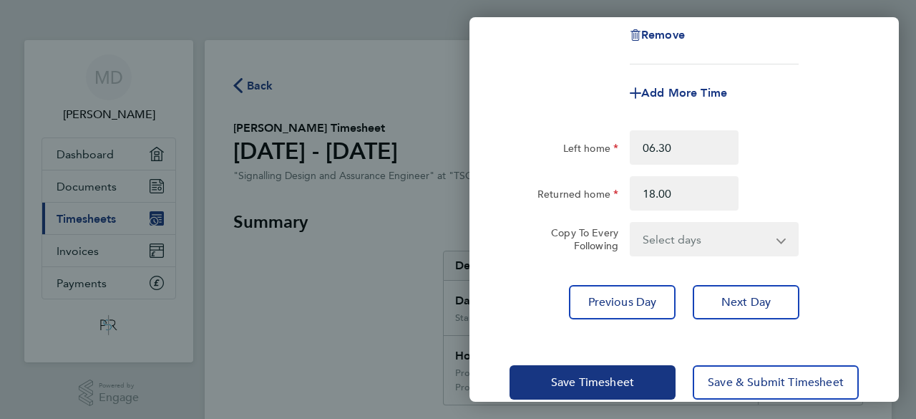
click at [839, 159] on div "Left home 06.30" at bounding box center [684, 147] width 361 height 34
click at [744, 306] on span "Next Day" at bounding box center [746, 302] width 49 height 14
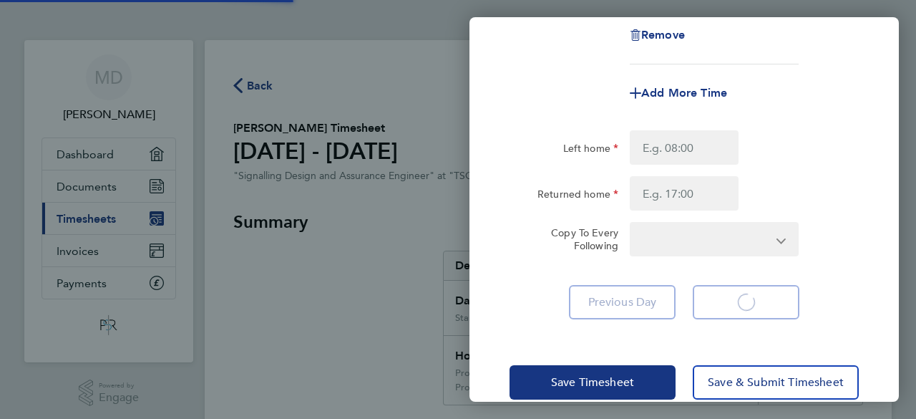
select select "60"
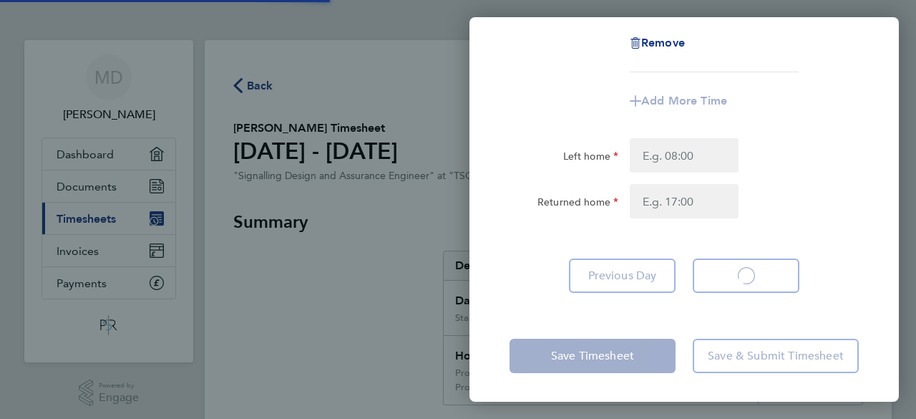
scroll to position [317, 0]
select select "60"
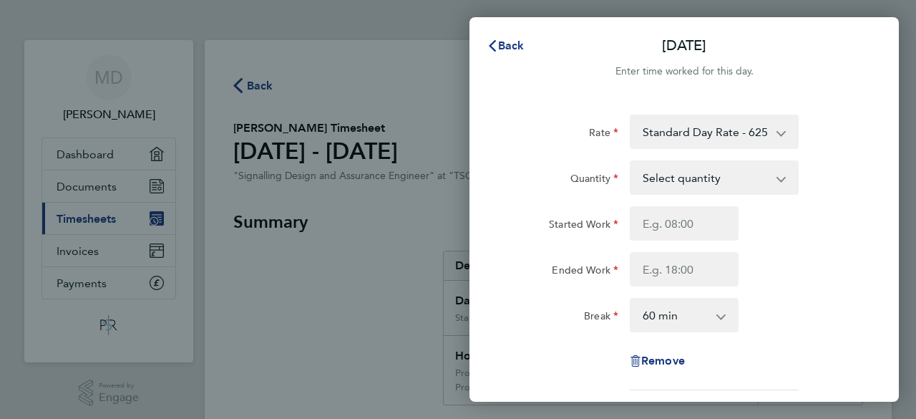
scroll to position [0, 0]
click at [707, 177] on select "Select quantity 0.5 1" at bounding box center [705, 177] width 149 height 31
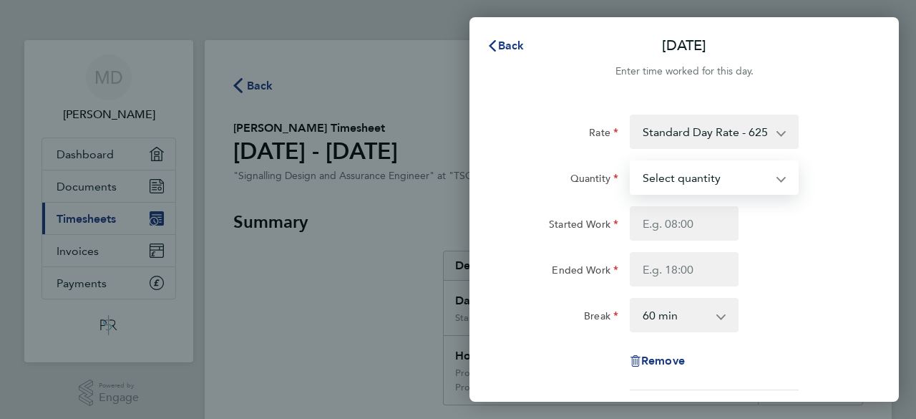
select select "1"
click at [631, 162] on select "Select quantity 0.5 1" at bounding box center [705, 177] width 149 height 31
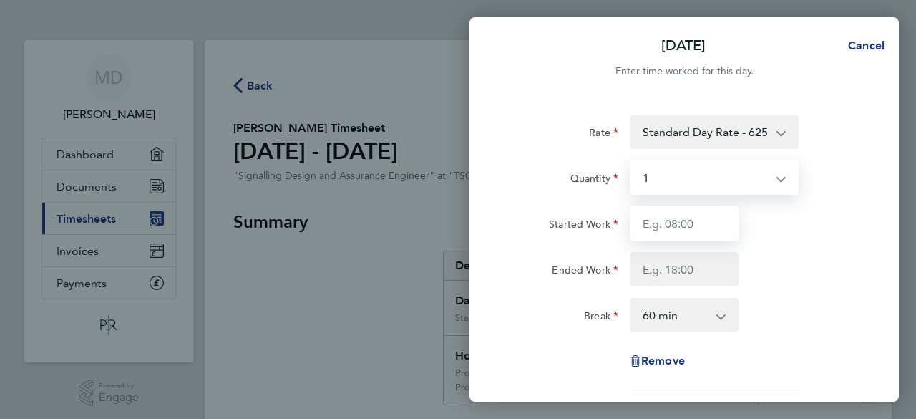
click at [678, 220] on input "Started Work" at bounding box center [684, 223] width 109 height 34
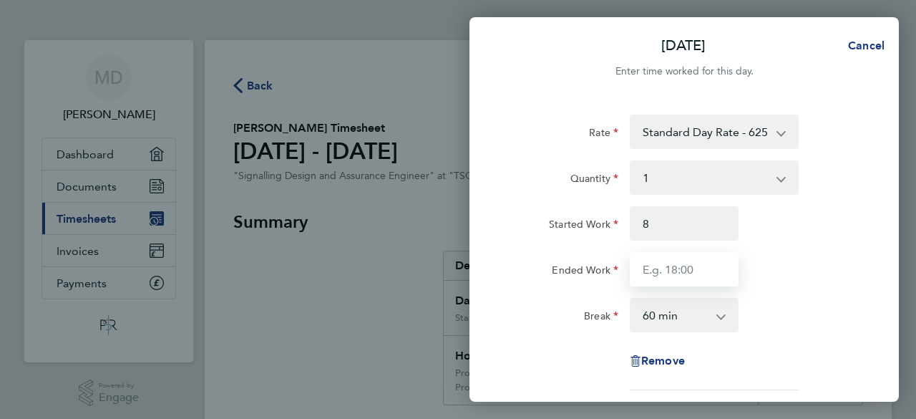
type input "08:00"
click at [669, 273] on input "Ended Work" at bounding box center [684, 269] width 109 height 34
type input "16:30"
click at [669, 317] on select "0 min 15 min 30 min 45 min 60 min 75 min 90 min" at bounding box center [675, 314] width 89 height 31
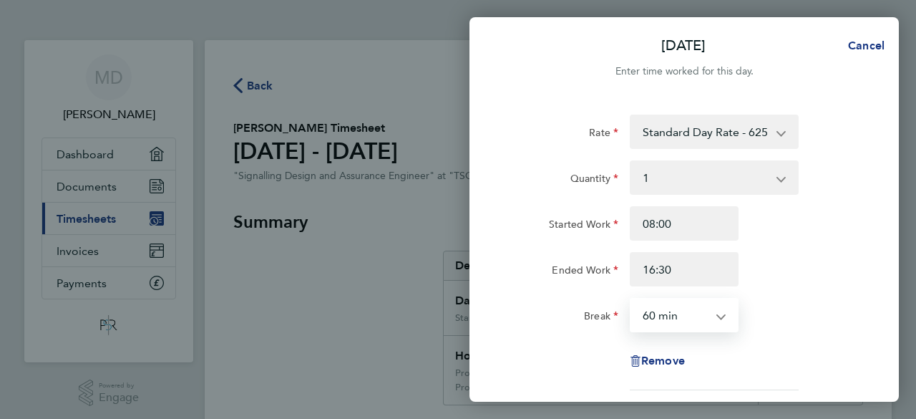
select select "0"
click at [631, 299] on select "0 min 15 min 30 min 45 min 60 min 75 min 90 min" at bounding box center [675, 314] width 89 height 31
click at [775, 258] on div "Ended Work 16:30" at bounding box center [684, 269] width 361 height 34
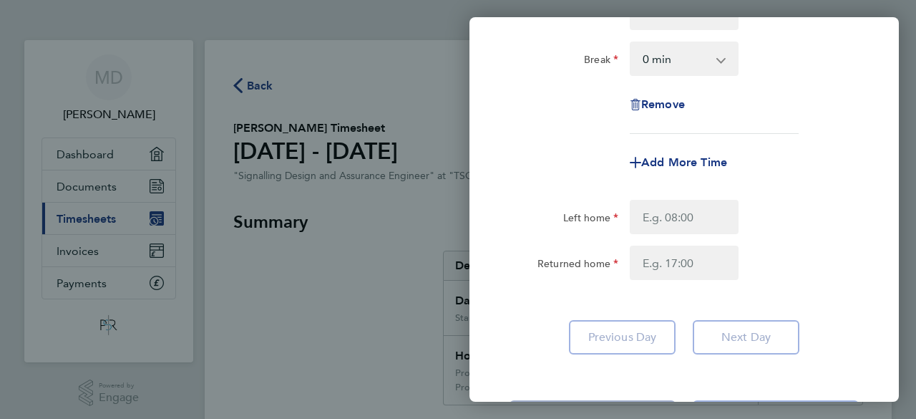
scroll to position [258, 0]
click at [686, 160] on span "Add More Time" at bounding box center [684, 161] width 86 height 14
select select "null"
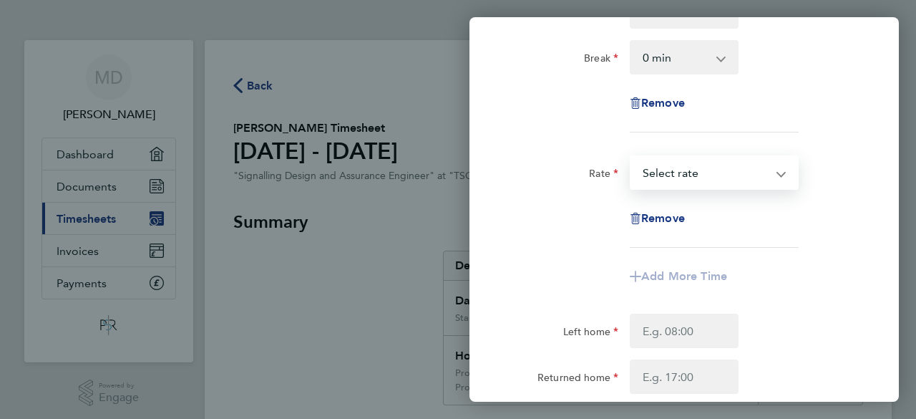
click at [666, 174] on select "Project :175059 - Kensal Green ES4-8 S&C Project: 178382 - R2C & Colwich S&C GR…" at bounding box center [705, 172] width 149 height 31
select select "60"
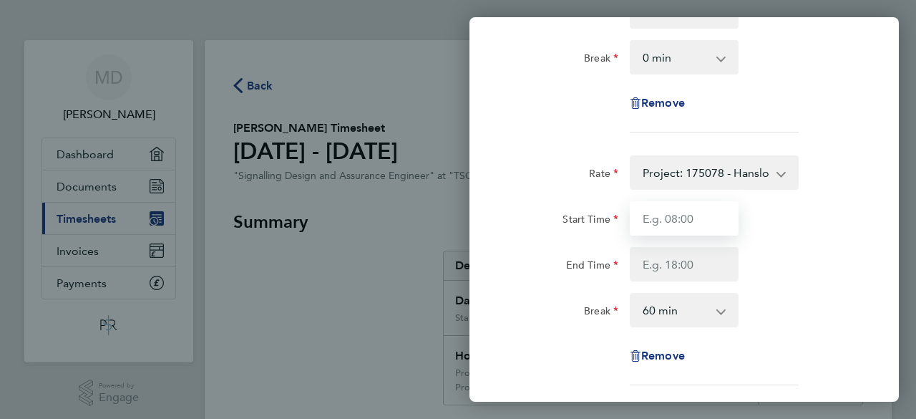
click at [656, 214] on input "Start Time" at bounding box center [684, 218] width 109 height 34
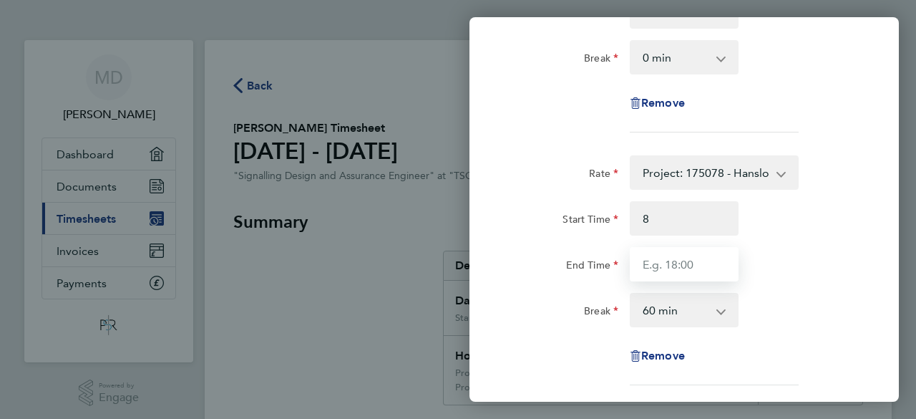
type input "08:00"
click at [652, 268] on input "End Time" at bounding box center [684, 264] width 109 height 34
type input "16:00"
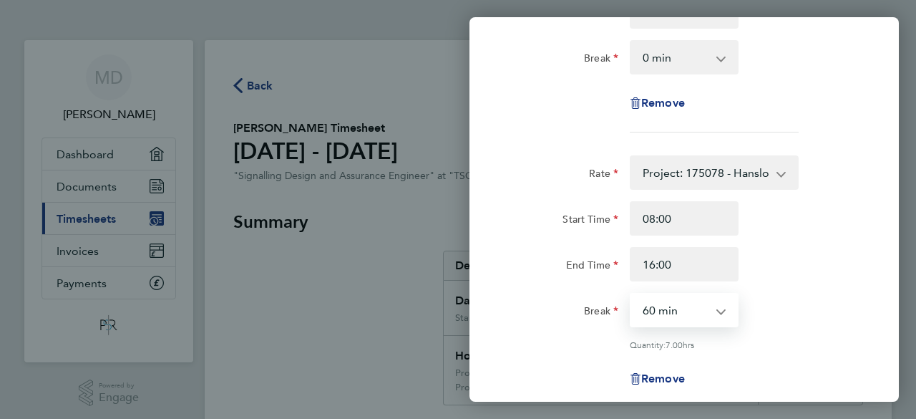
click at [657, 313] on select "0 min 15 min 30 min 45 min 60 min 75 min 90 min" at bounding box center [675, 309] width 89 height 31
select select "0"
click at [631, 294] on select "0 min 15 min 30 min 45 min 60 min 75 min 90 min" at bounding box center [675, 309] width 89 height 31
click at [804, 247] on div "End Time 16:00" at bounding box center [684, 264] width 361 height 34
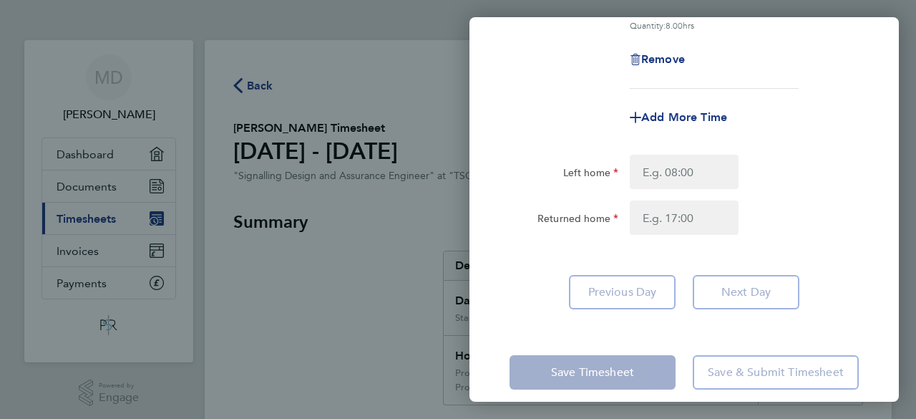
scroll to position [591, 0]
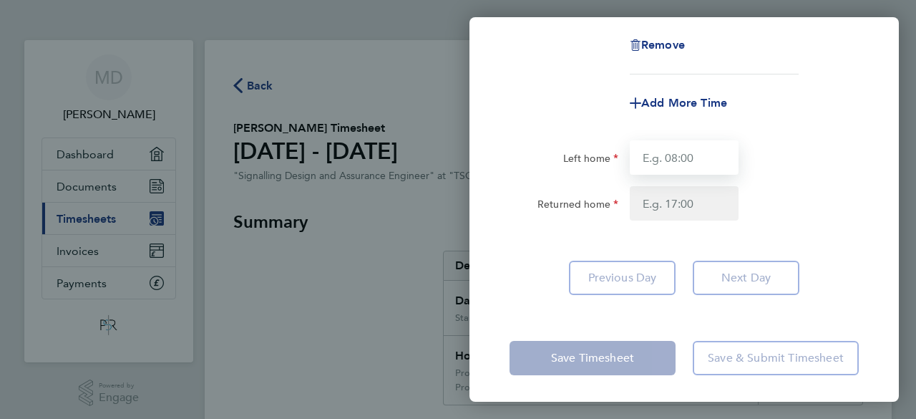
click at [701, 159] on input "Left home" at bounding box center [684, 157] width 109 height 34
type input "07.59"
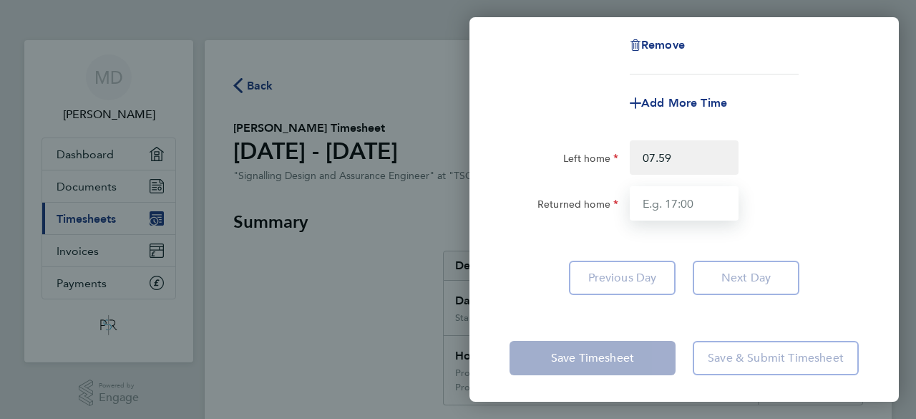
click at [685, 204] on input "Returned home" at bounding box center [684, 203] width 109 height 34
type input "16.31"
click at [848, 190] on div "Returned home 16.31" at bounding box center [684, 203] width 361 height 34
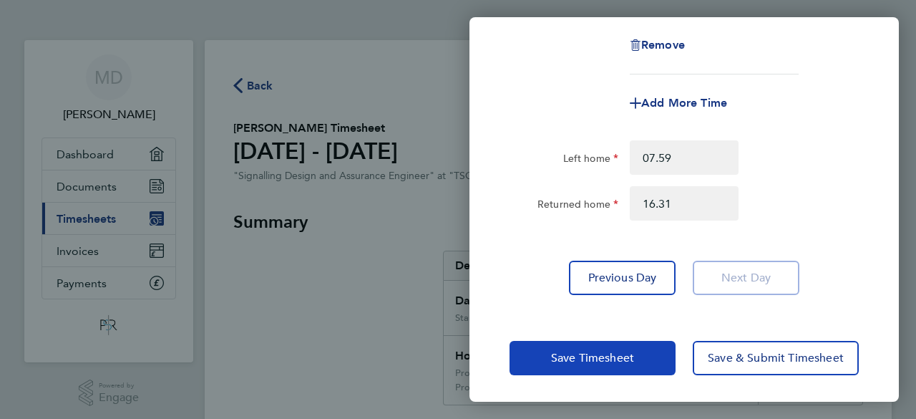
click at [601, 356] on span "Save Timesheet" at bounding box center [592, 358] width 83 height 14
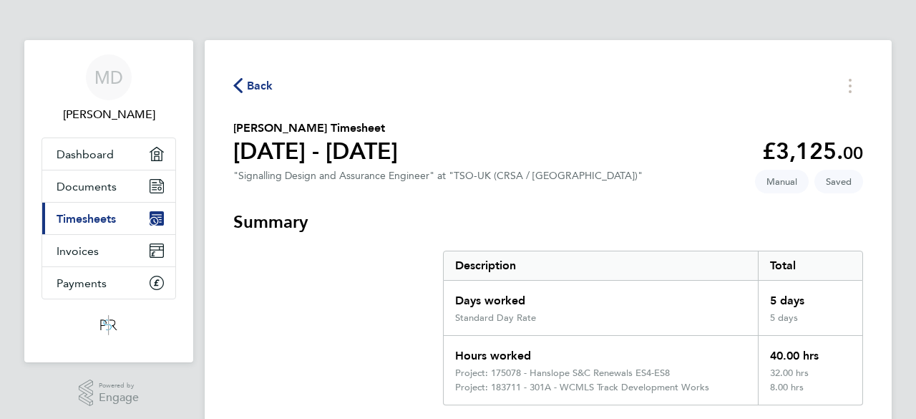
click at [110, 213] on span "Timesheets" at bounding box center [86, 219] width 59 height 14
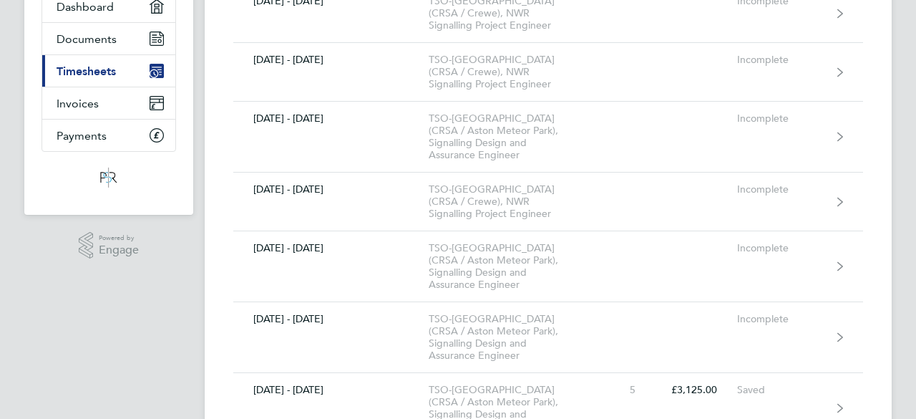
scroll to position [172, 0]
